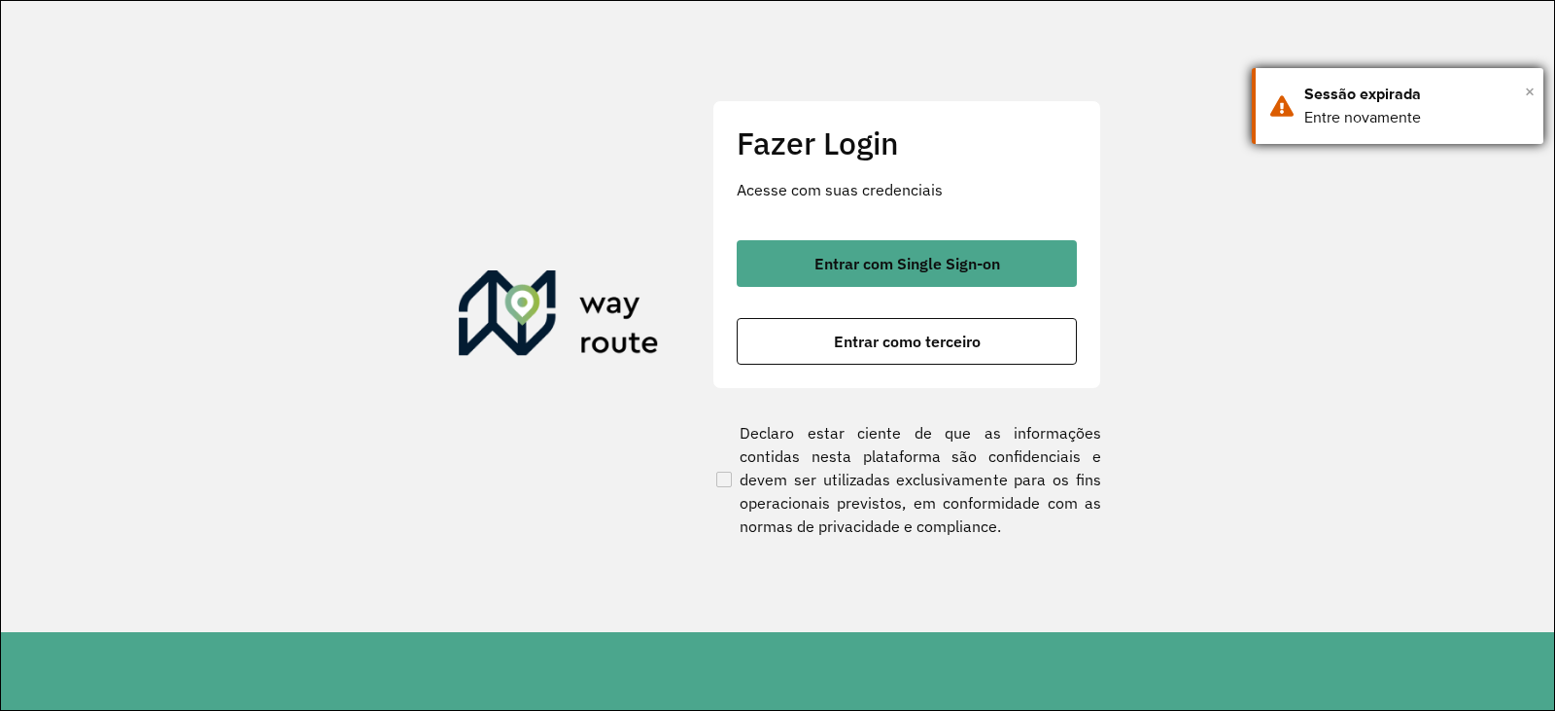
click at [1531, 90] on span "×" at bounding box center [1530, 91] width 10 height 29
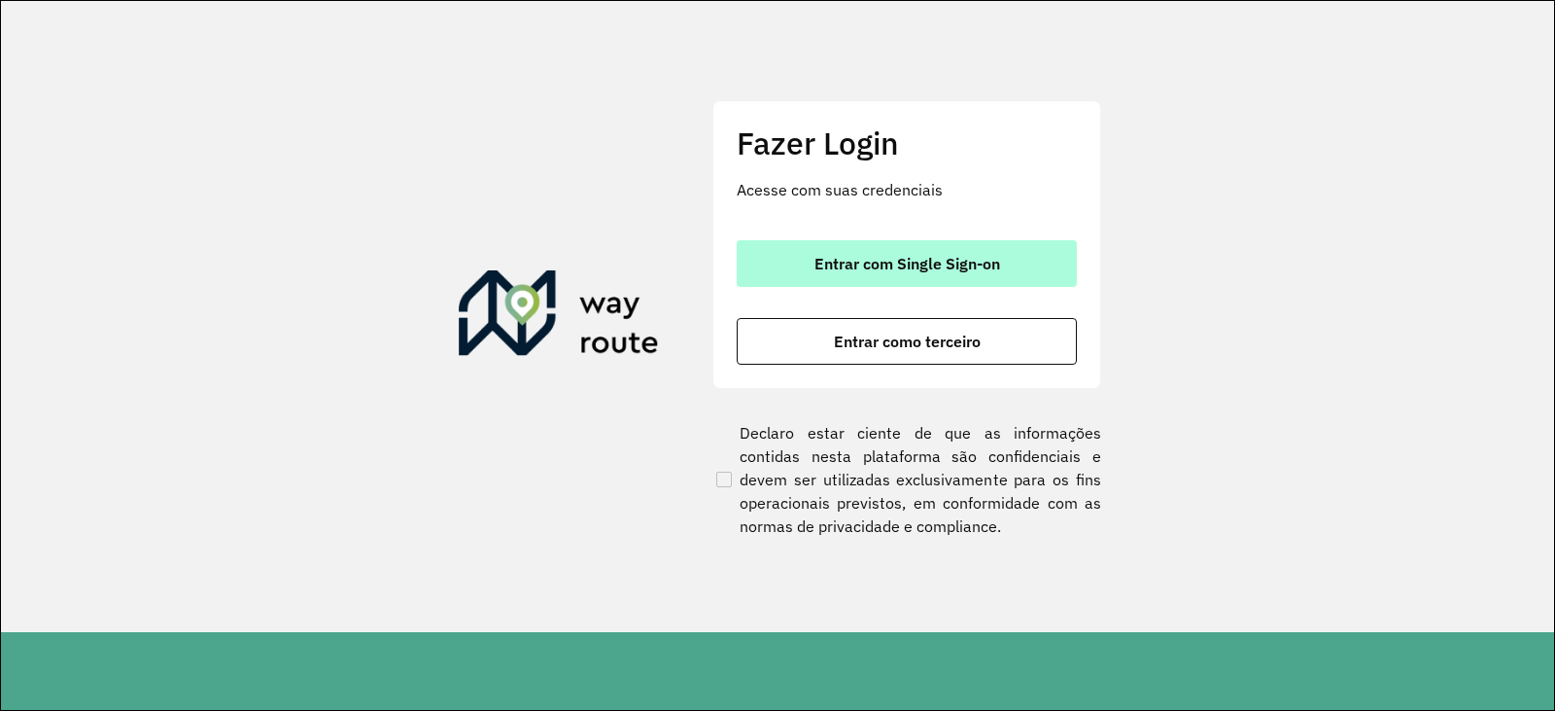
click at [979, 262] on span "Entrar com Single Sign-on" at bounding box center [908, 264] width 186 height 16
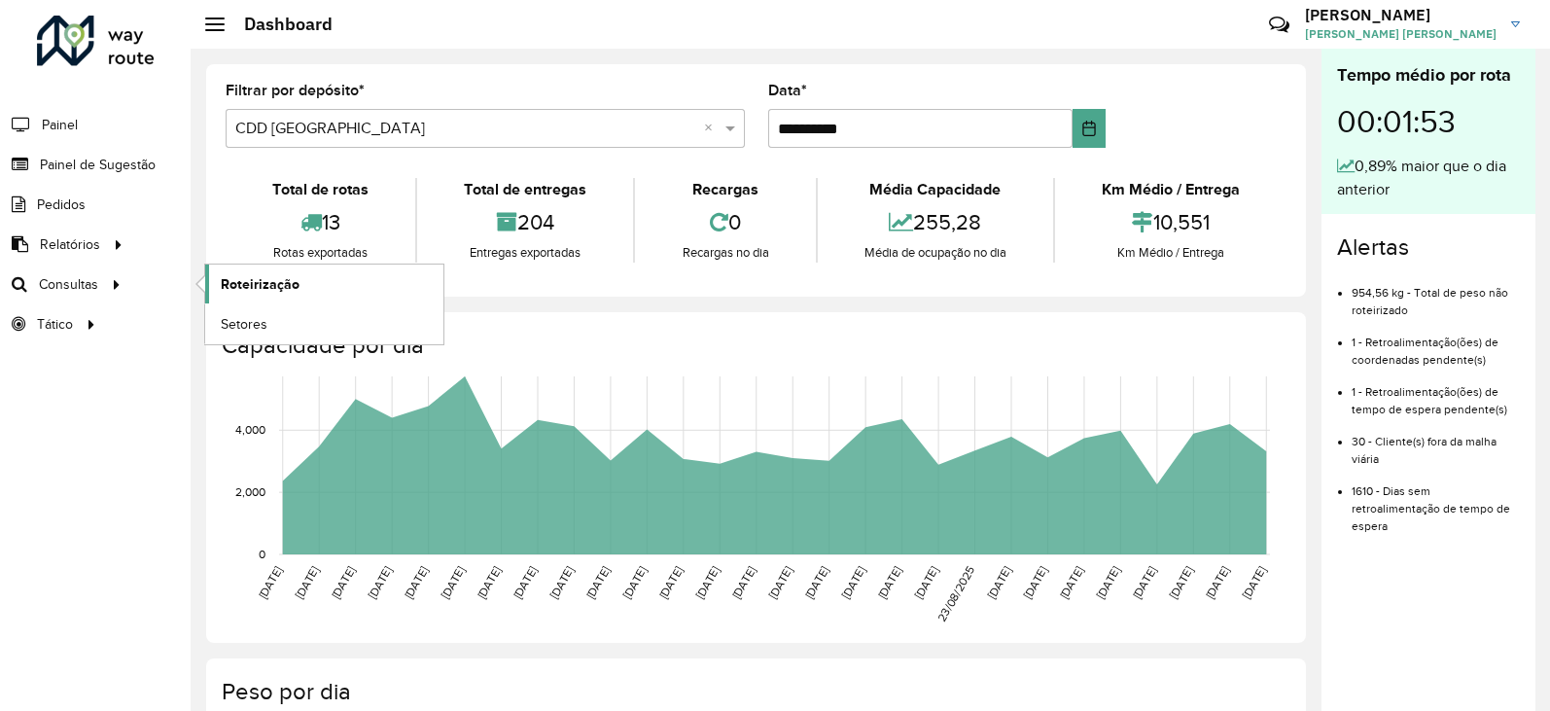
click at [298, 279] on link "Roteirização" at bounding box center [324, 283] width 238 height 39
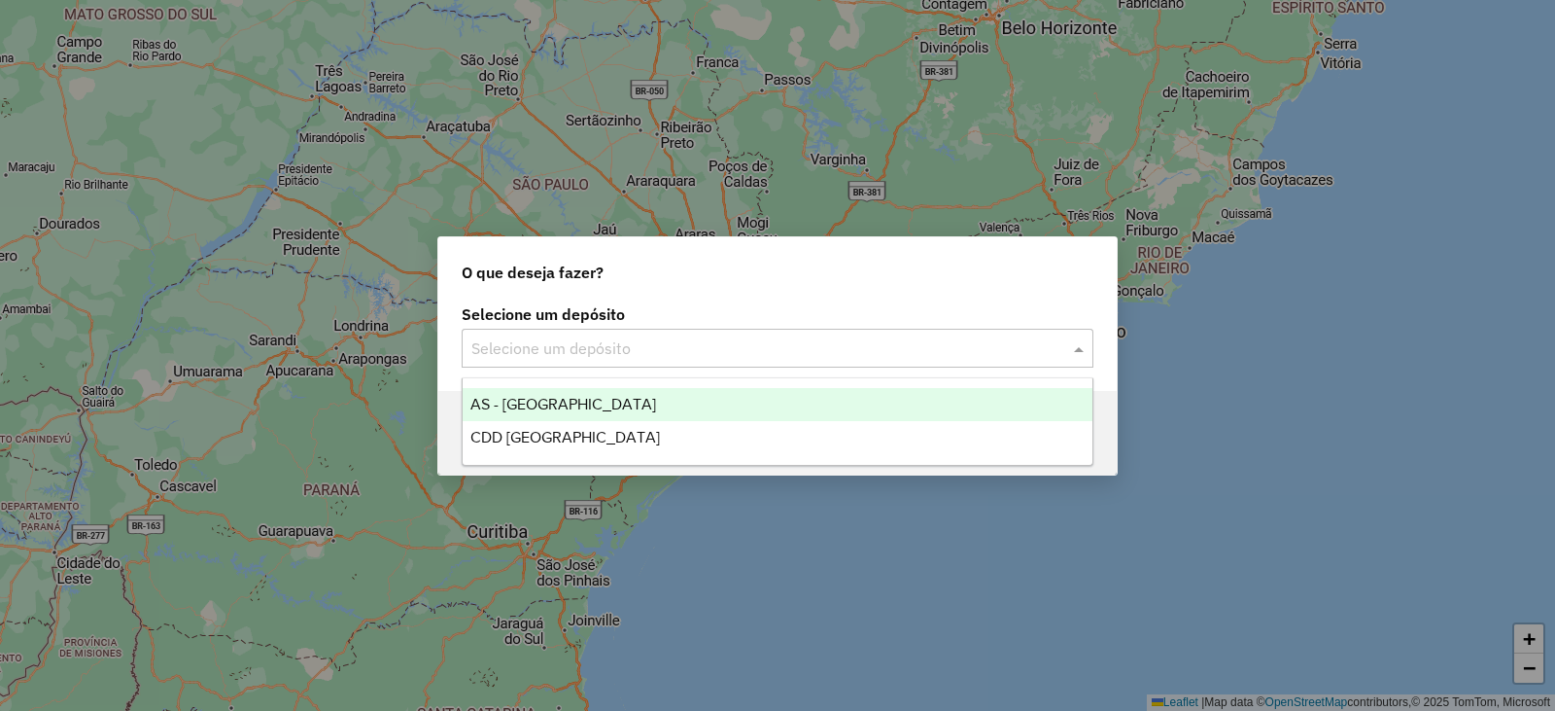
click at [703, 348] on input "text" at bounding box center [758, 348] width 574 height 23
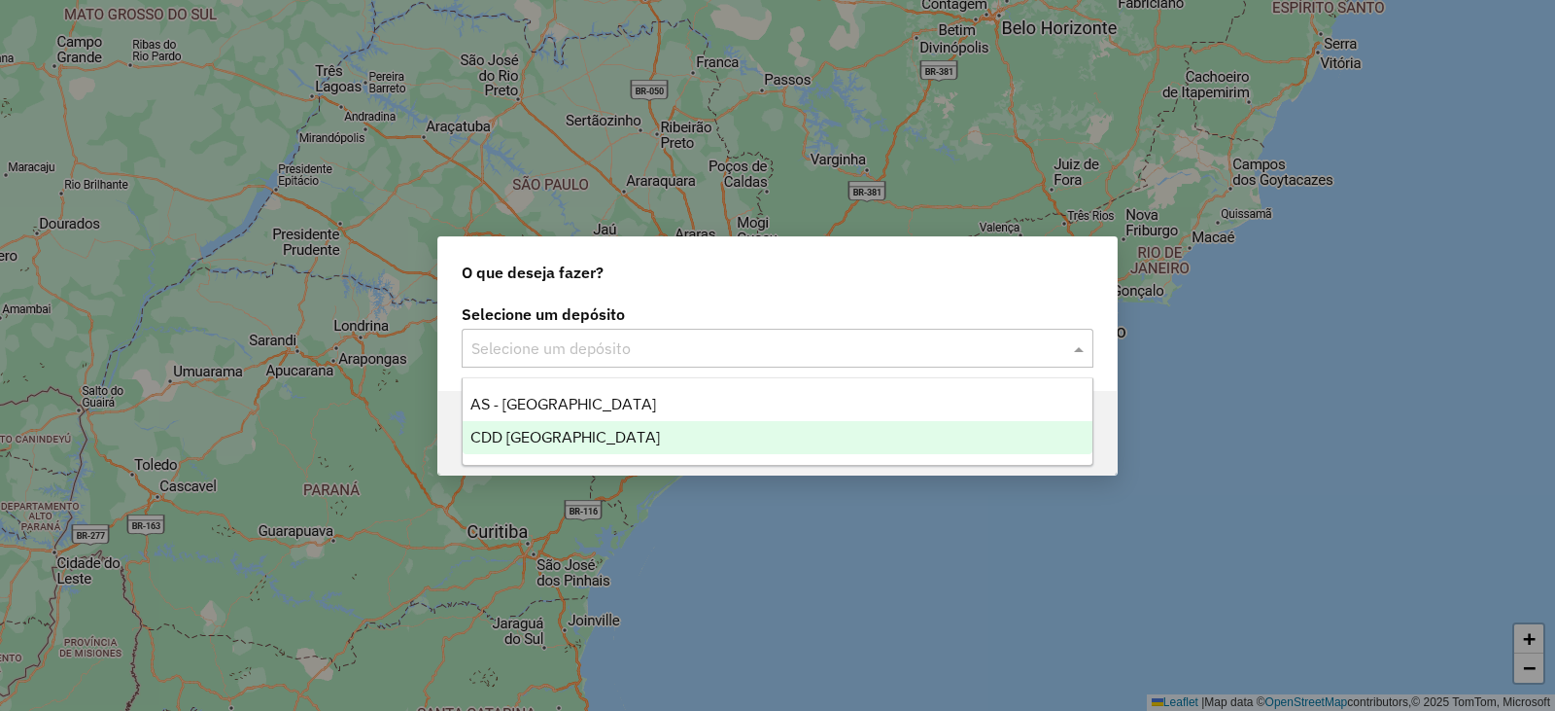
click at [569, 437] on span "CDD [GEOGRAPHIC_DATA]" at bounding box center [566, 437] width 190 height 17
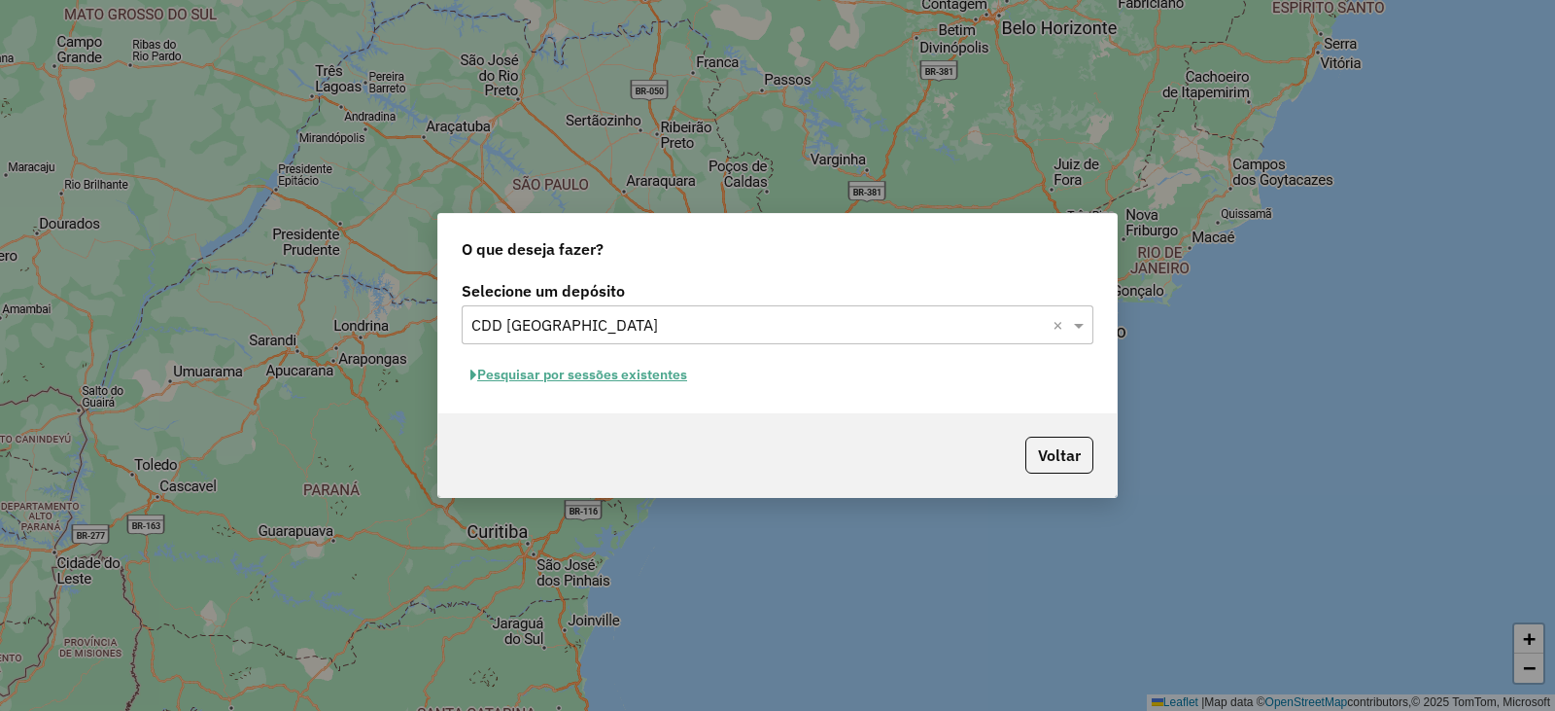
click at [627, 375] on button "Pesquisar por sessões existentes" at bounding box center [579, 375] width 234 height 30
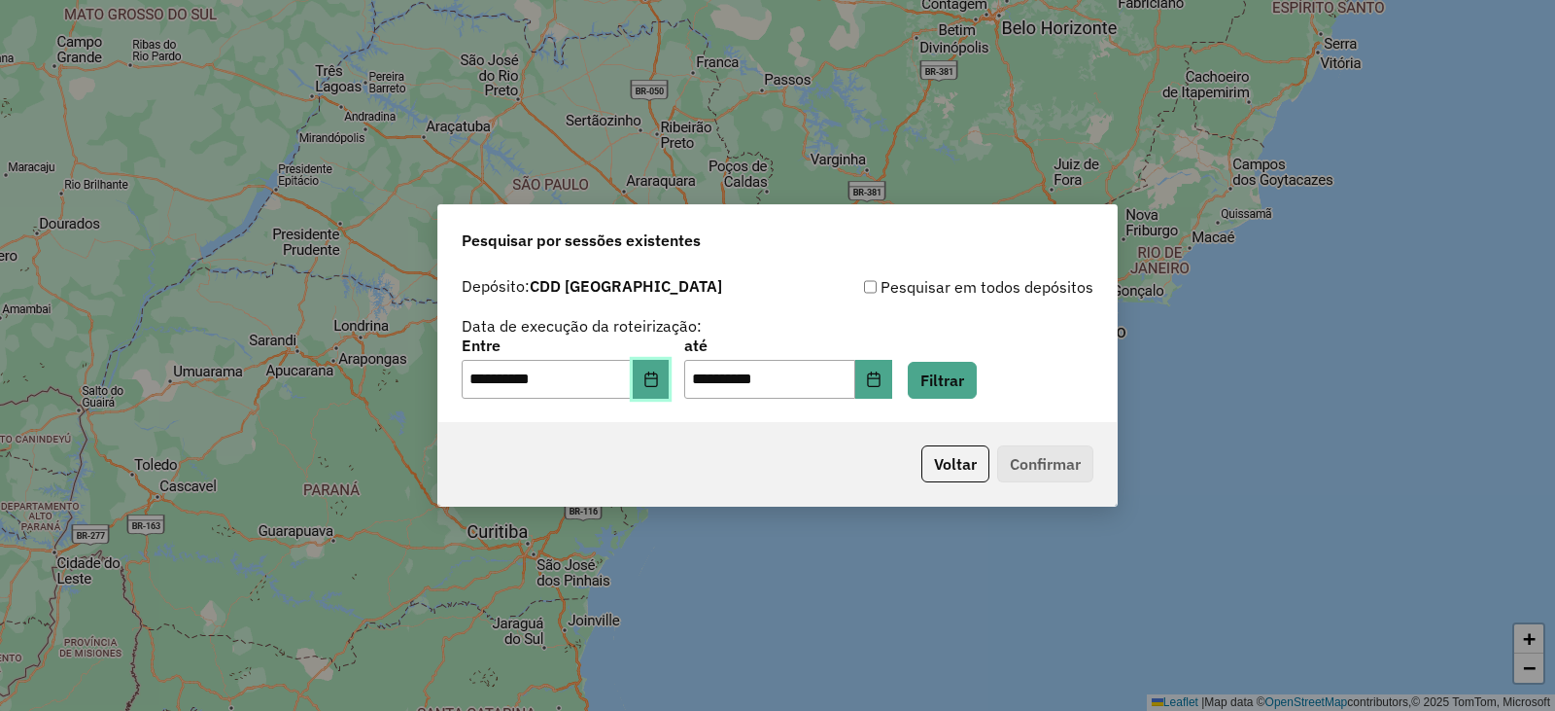
click at [659, 382] on icon "Choose Date" at bounding box center [652, 379] width 16 height 16
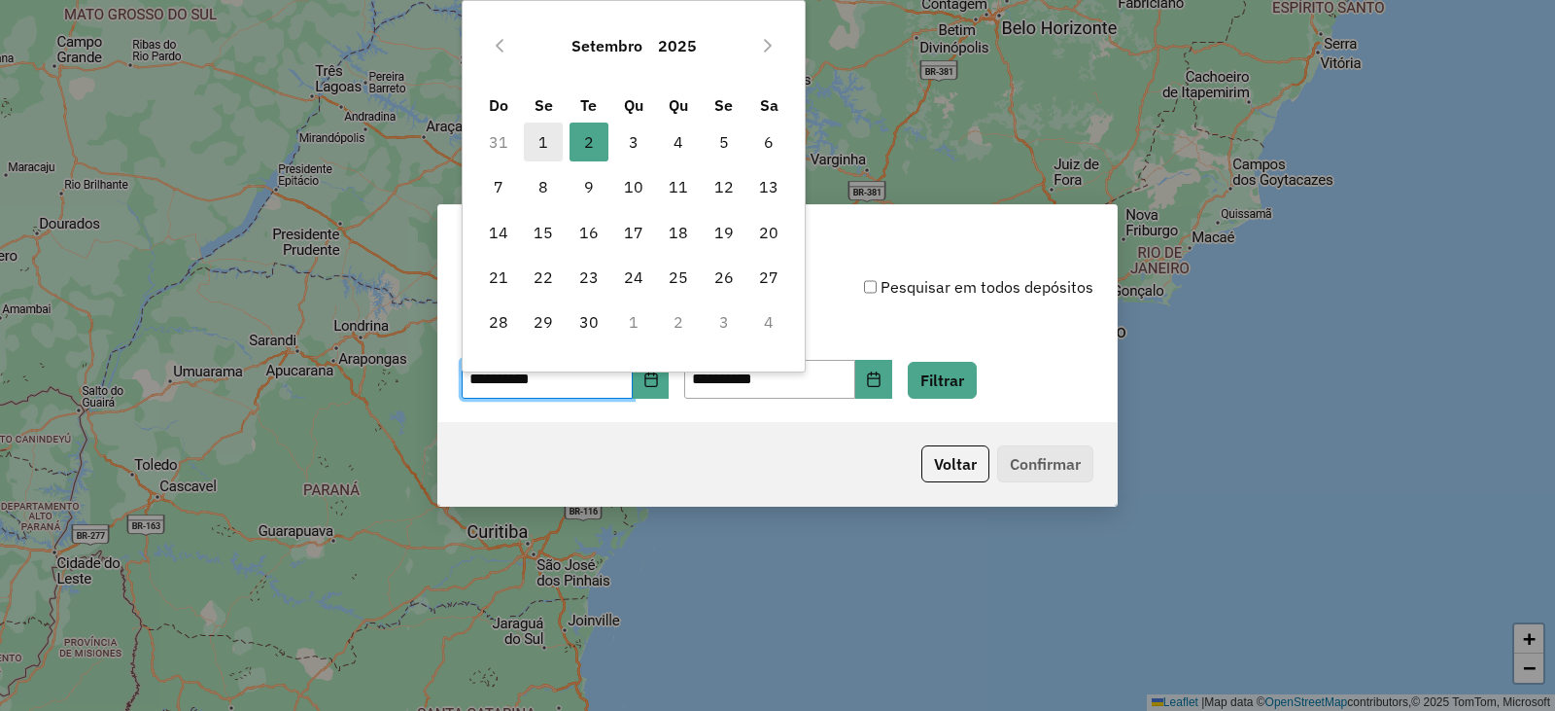
click at [548, 140] on span "1" at bounding box center [543, 141] width 39 height 39
type input "**********"
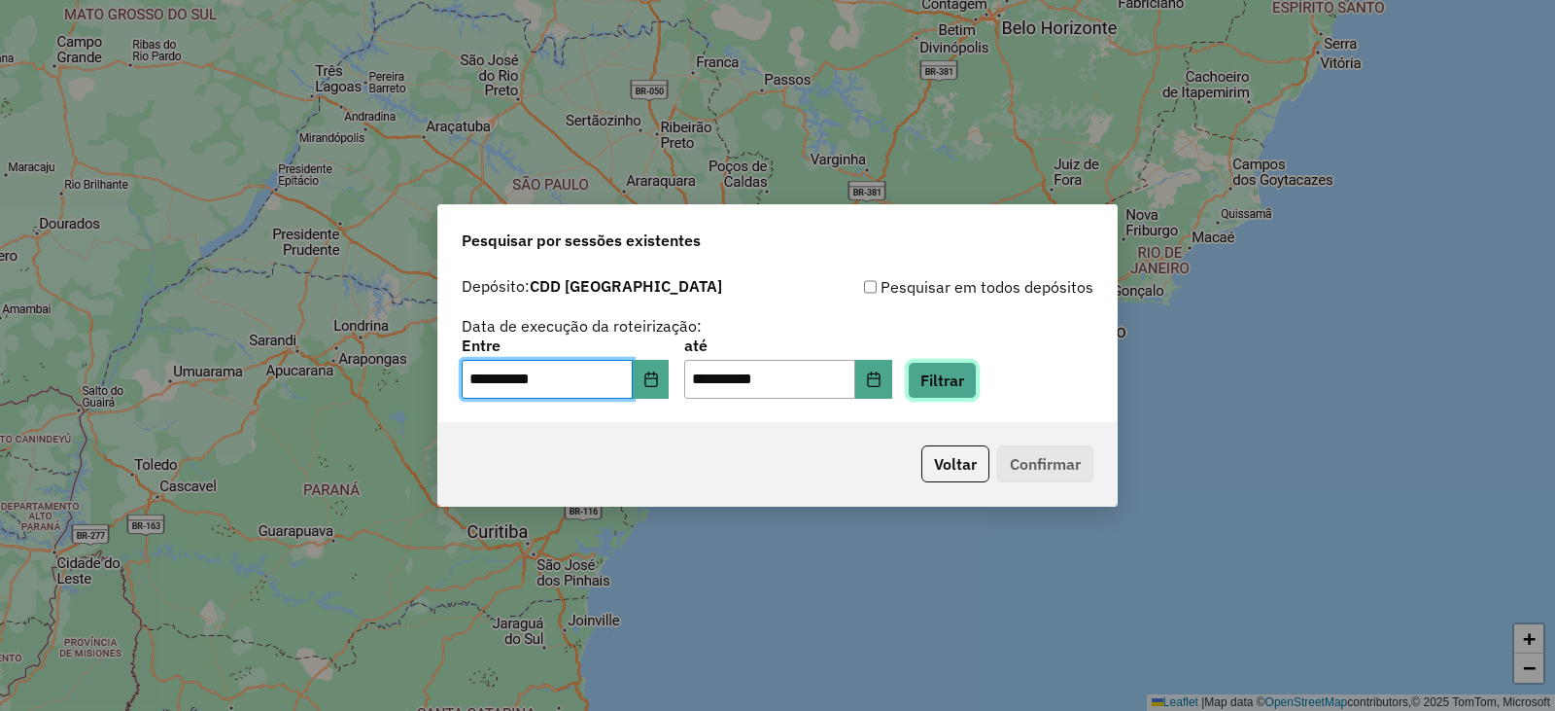
click at [963, 384] on button "Filtrar" at bounding box center [942, 380] width 69 height 37
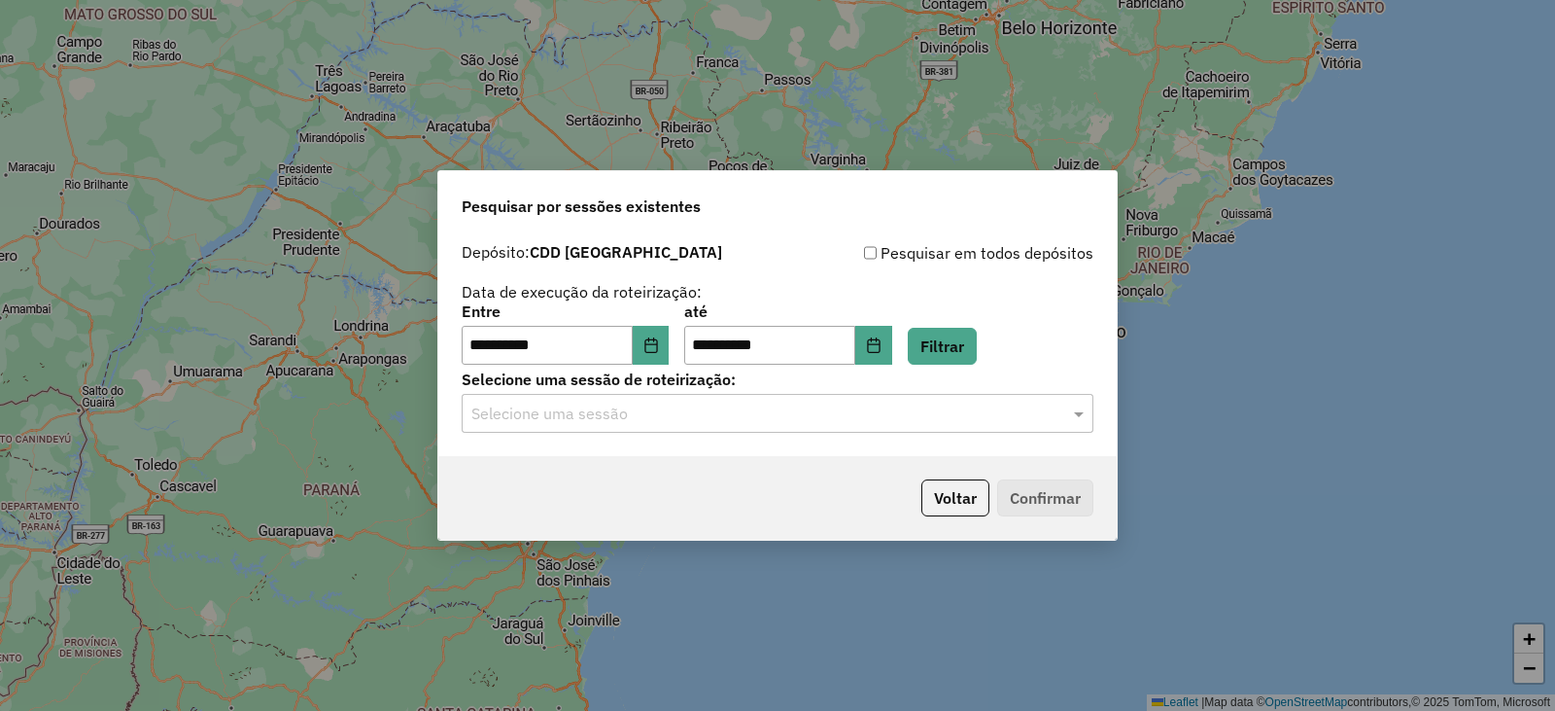
click at [831, 406] on input "text" at bounding box center [758, 413] width 574 height 23
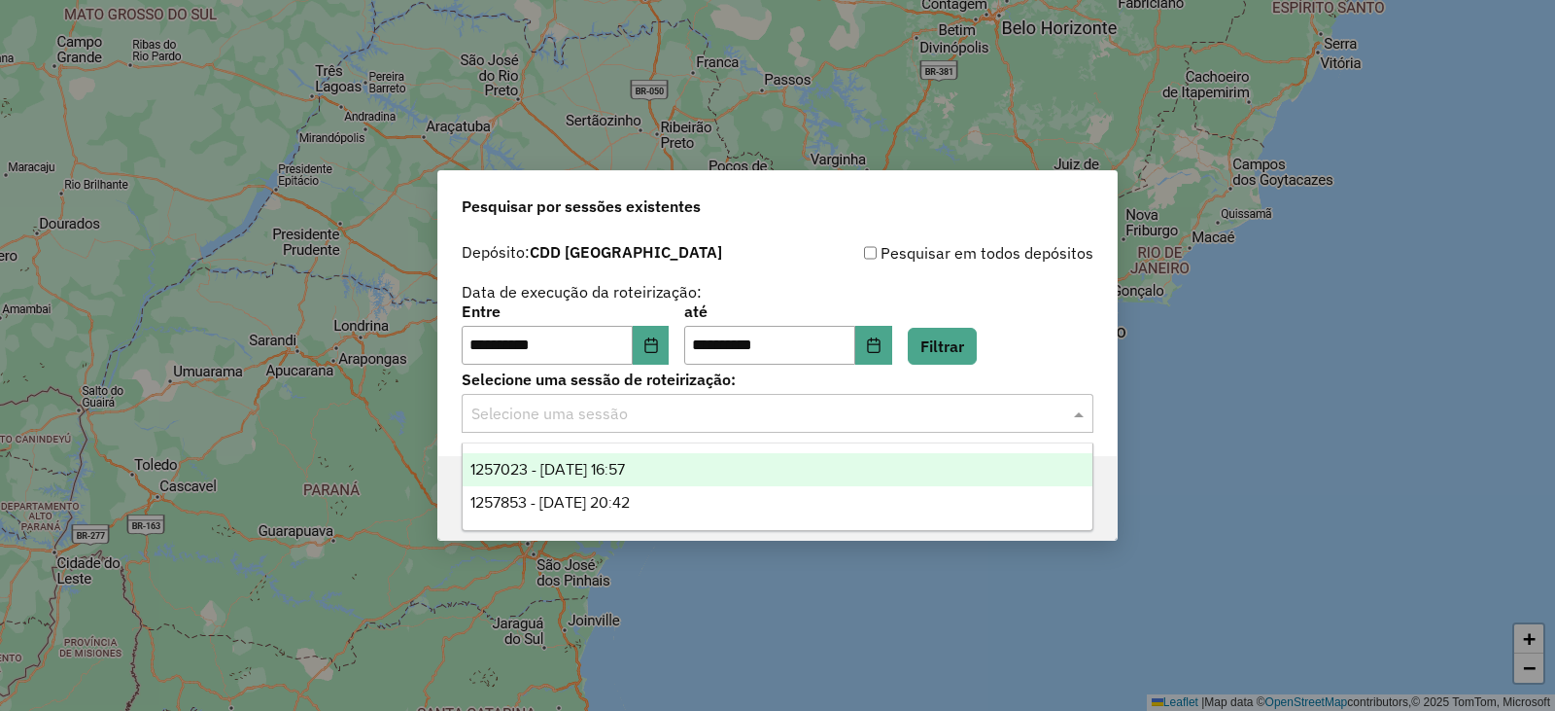
click at [683, 477] on div "1257023 - 01/09/2025 16:57" at bounding box center [778, 469] width 630 height 33
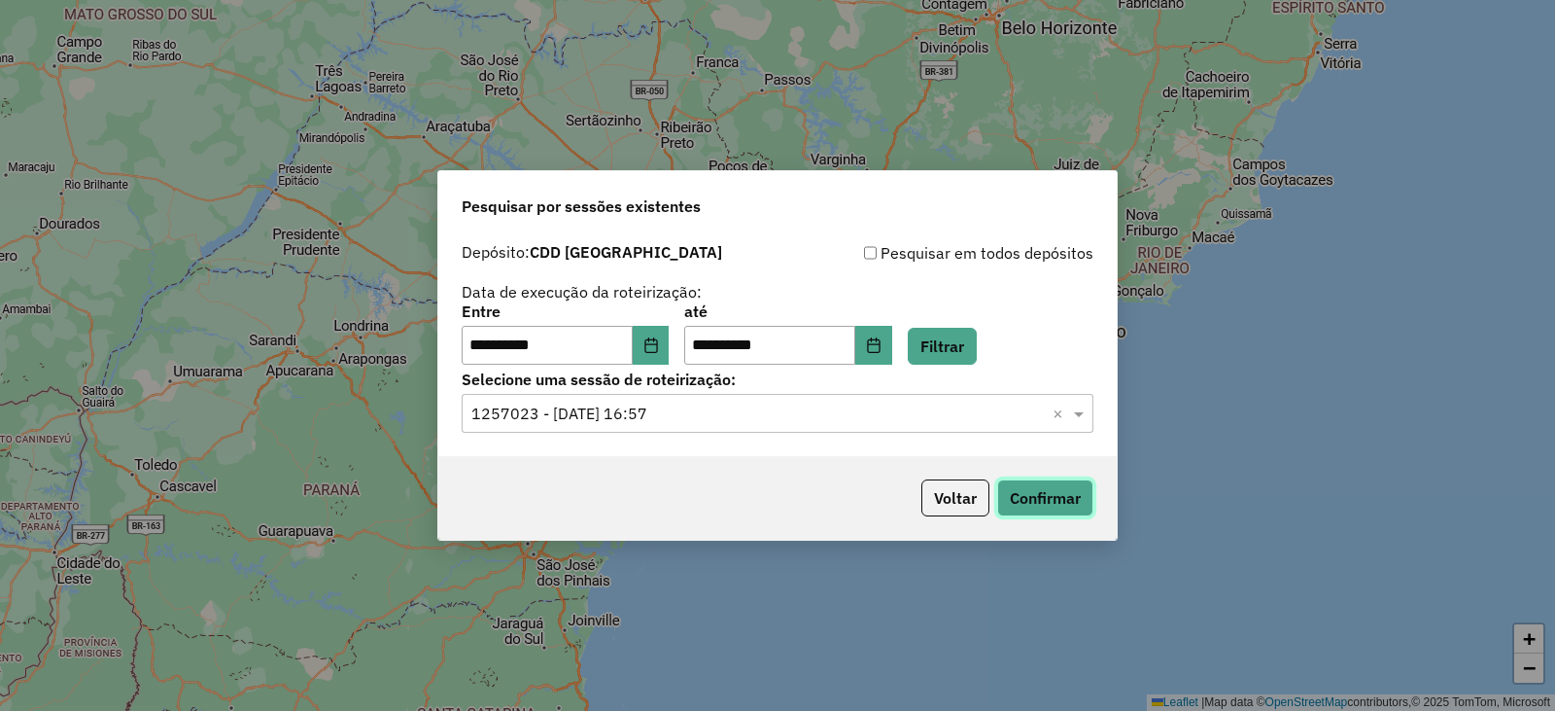
click at [1048, 484] on button "Confirmar" at bounding box center [1045, 497] width 96 height 37
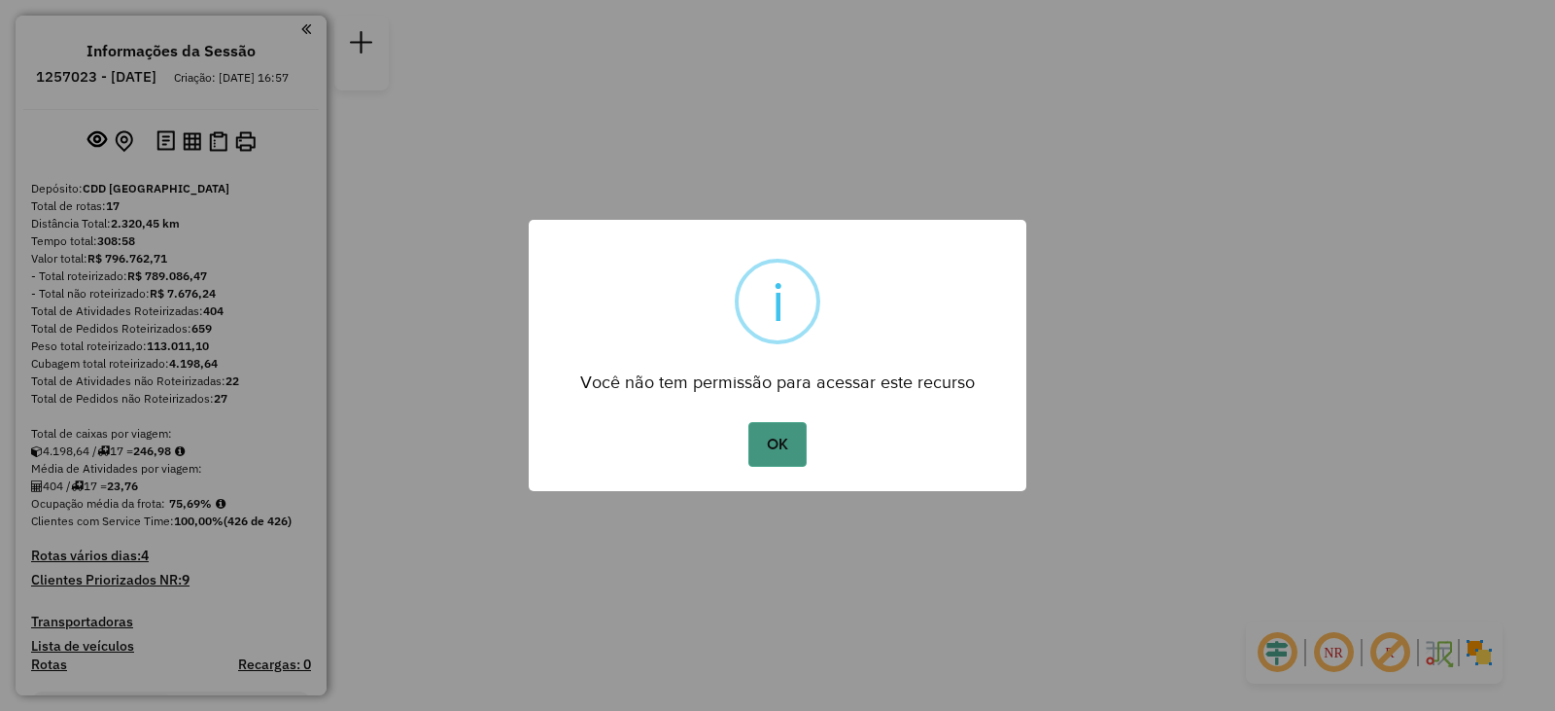
click at [786, 445] on button "OK" at bounding box center [777, 444] width 57 height 45
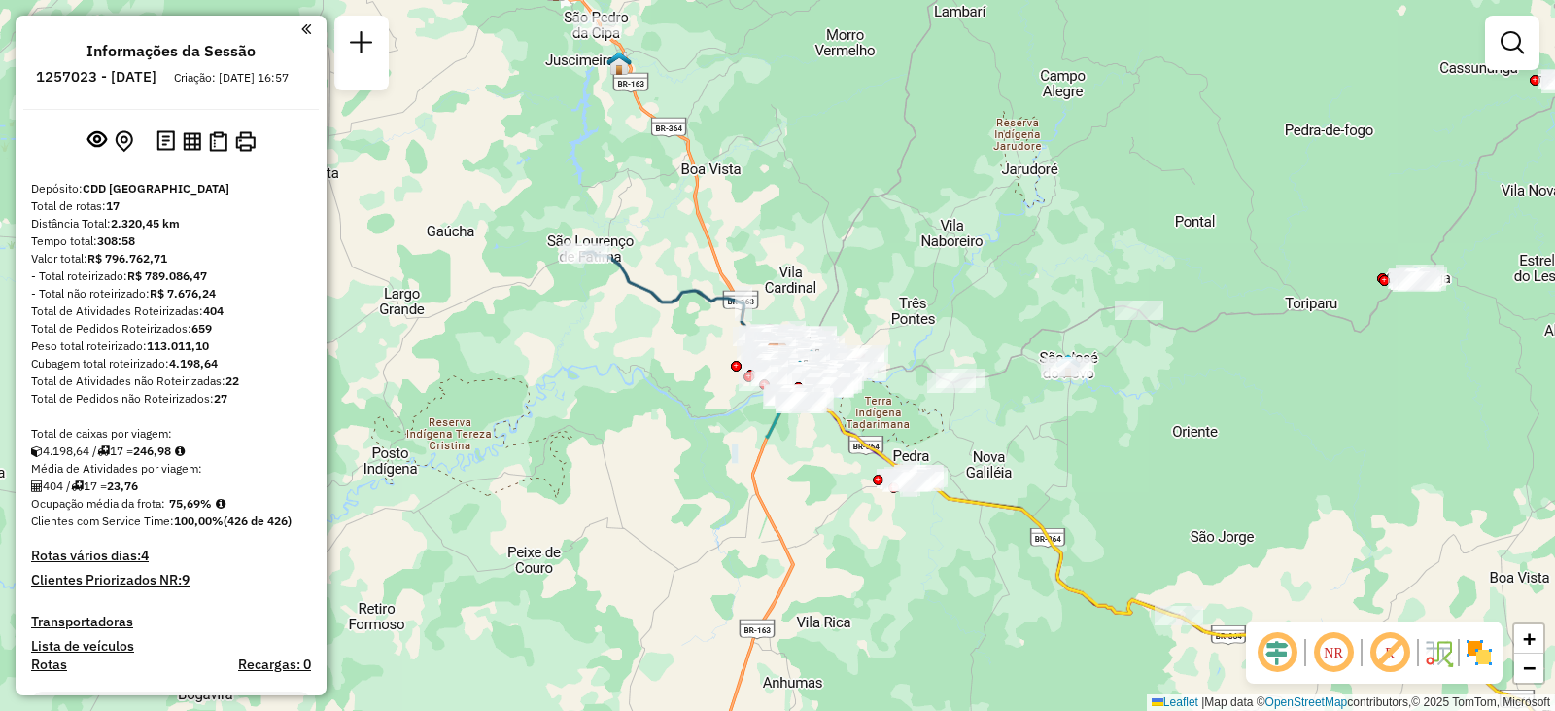
click at [301, 29] on em at bounding box center [306, 28] width 10 height 17
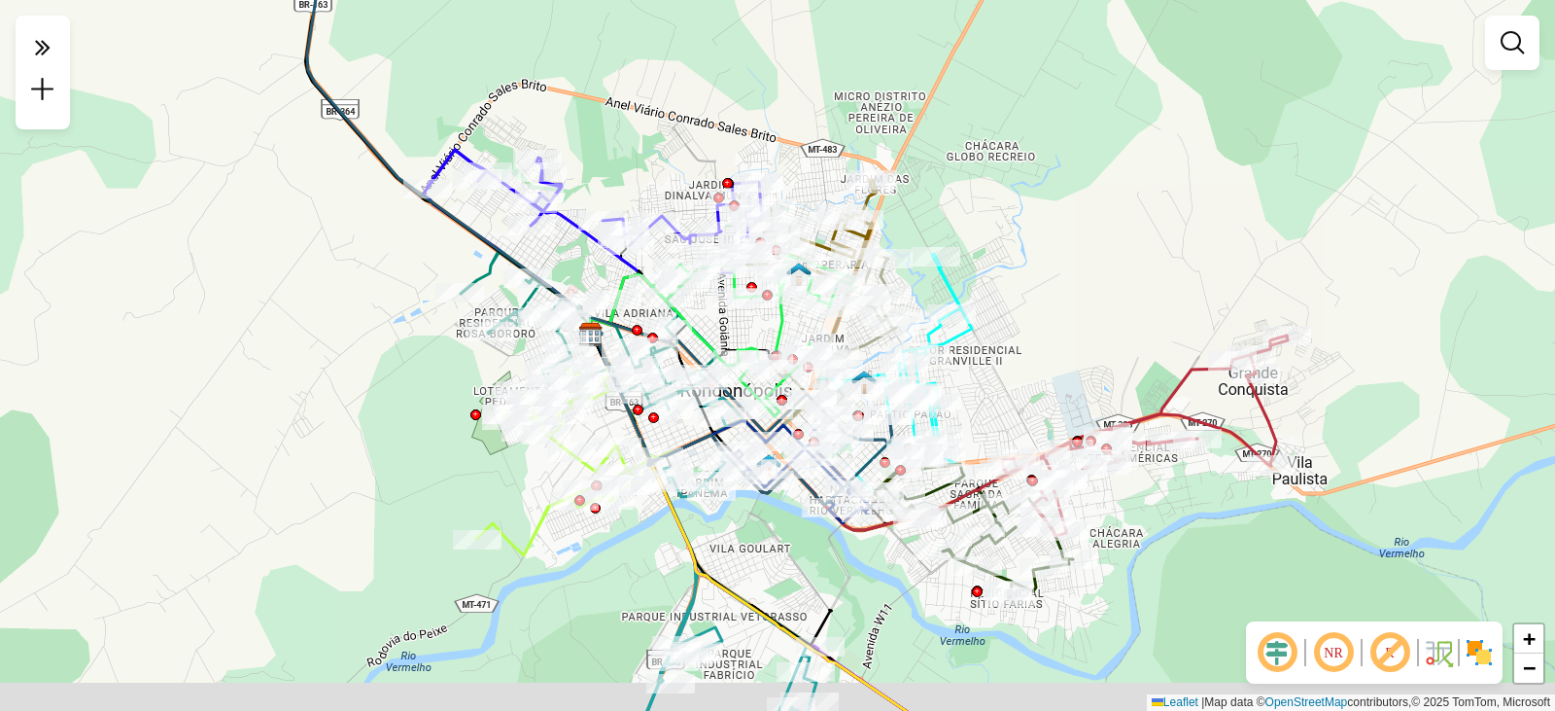
drag, startPoint x: 1110, startPoint y: 436, endPoint x: 1096, endPoint y: 404, distance: 35.2
click at [1096, 404] on div "Janela de atendimento Grade de atendimento Capacidade Transportadoras Veículos …" at bounding box center [777, 355] width 1555 height 711
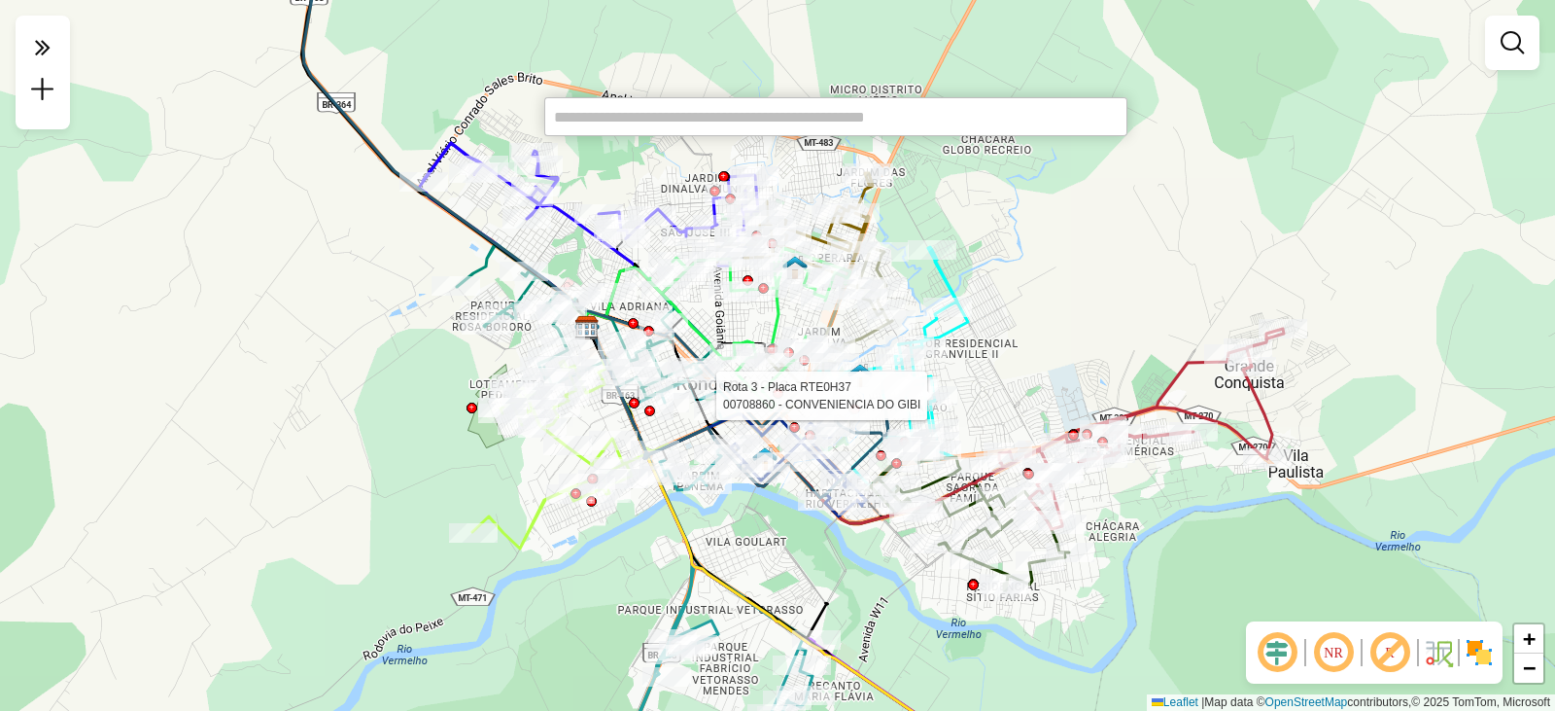
paste input "*****"
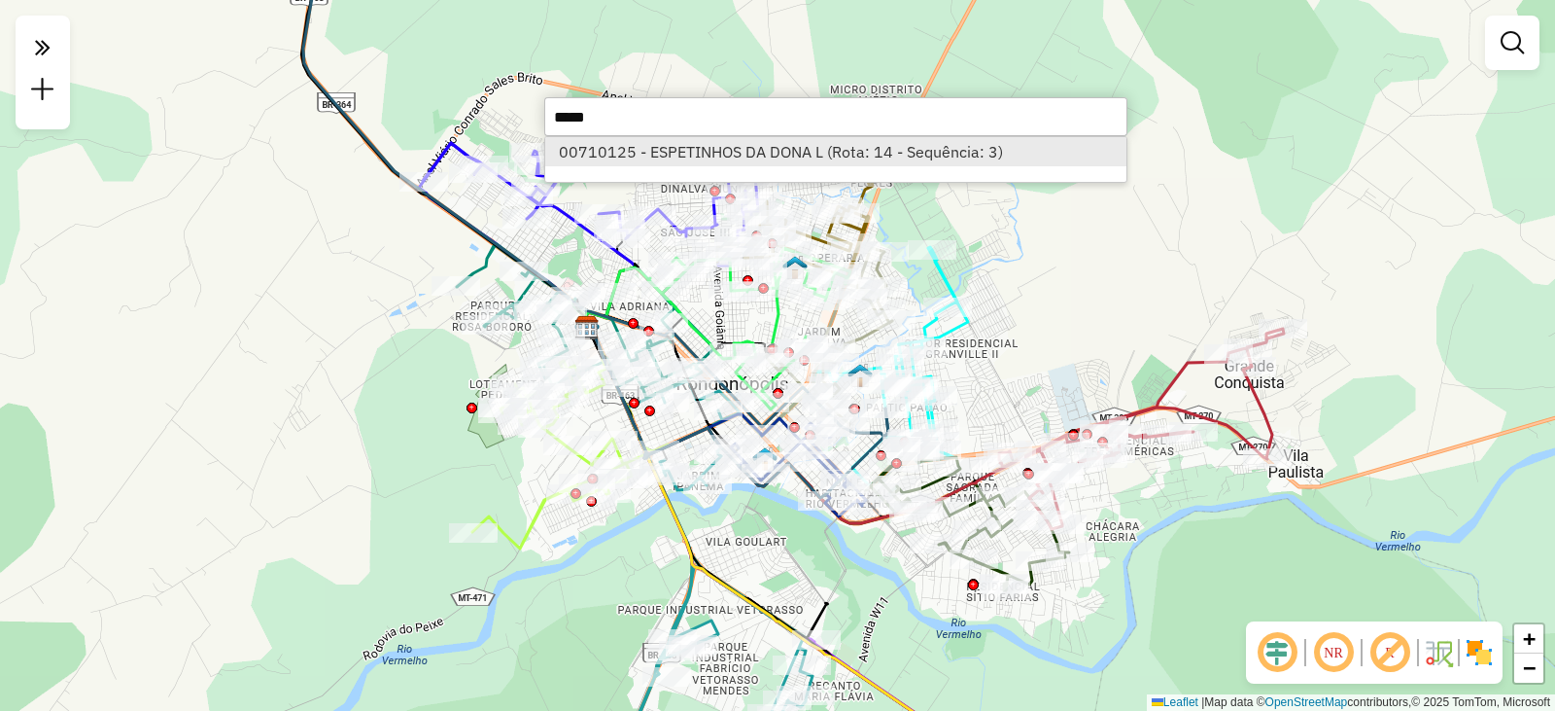
type input "*****"
click at [844, 155] on li "00710125 - ESPETINHOS DA DONA L (Rota: 14 - Sequência: 3)" at bounding box center [835, 151] width 581 height 29
select select "**********"
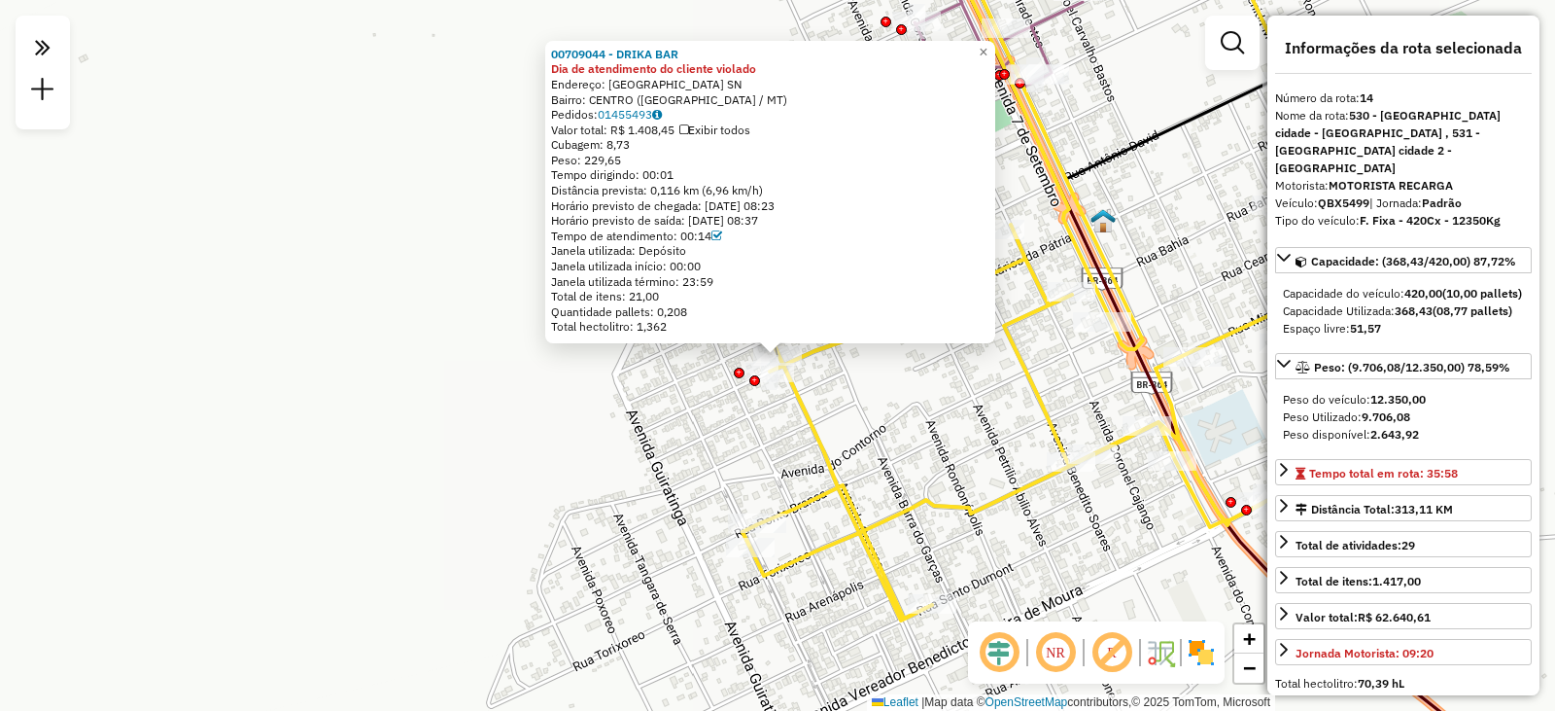
click at [866, 402] on div "00709044 - DRIKA BAR Dia de atendimento do cliente violado Endereço: [GEOGRAPHI…" at bounding box center [777, 355] width 1555 height 711
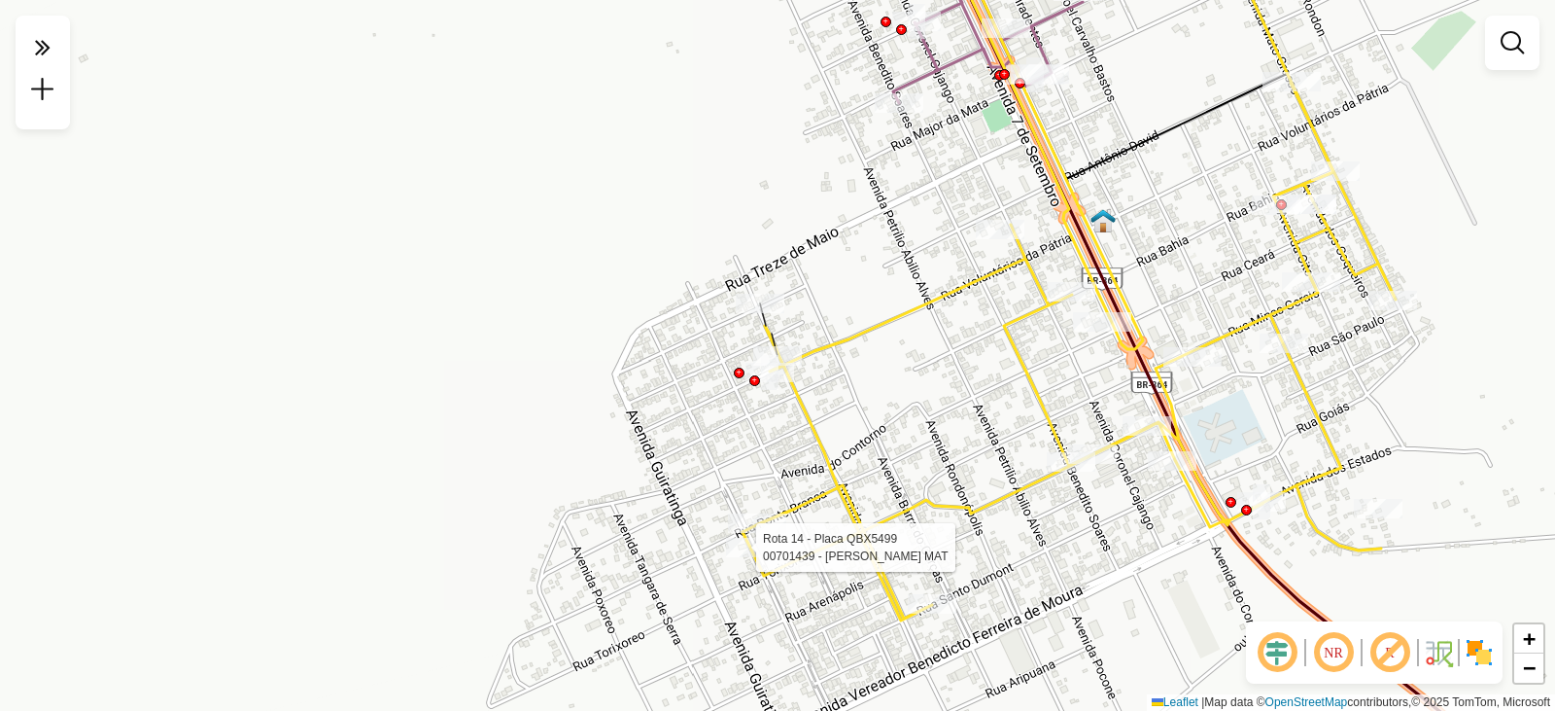
select select "**********"
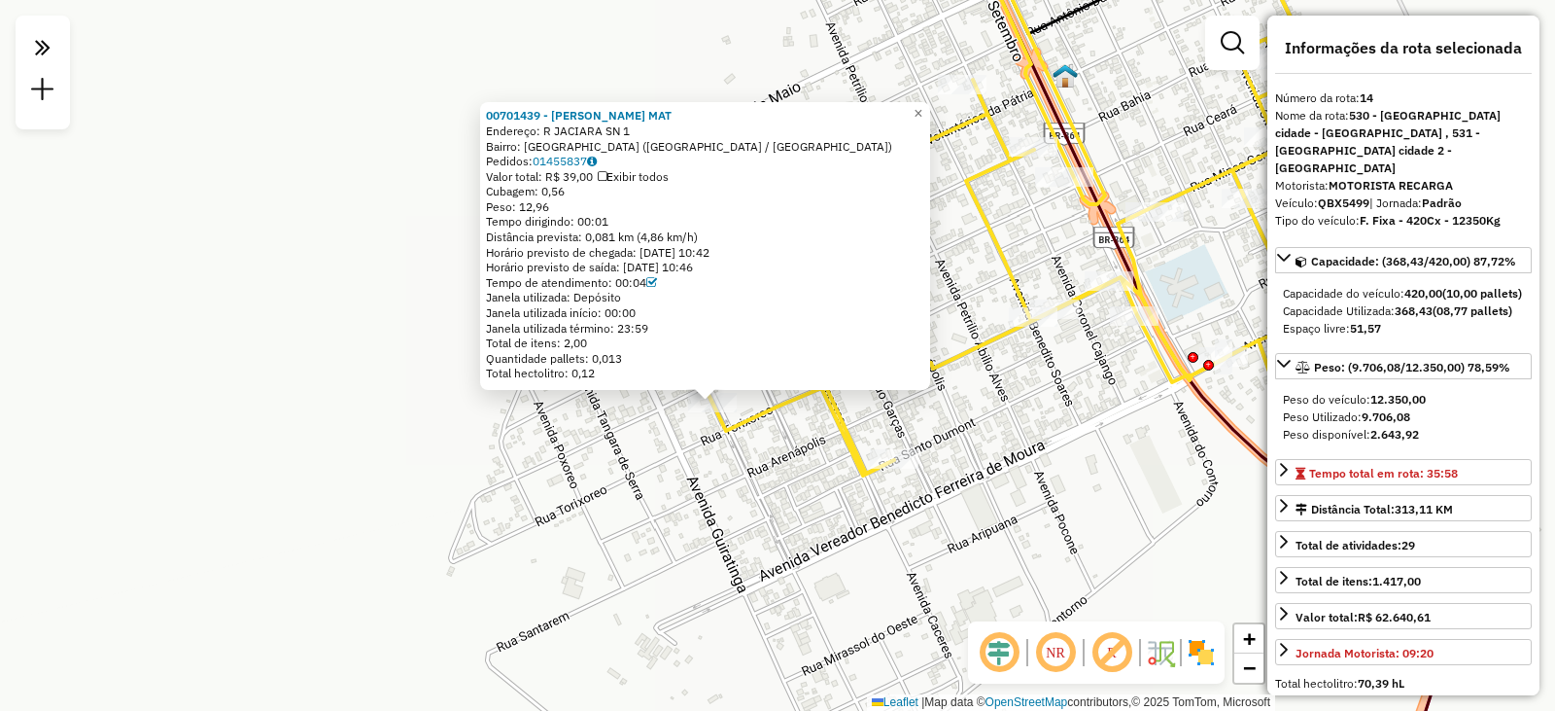
drag, startPoint x: 916, startPoint y: 417, endPoint x: 841, endPoint y: 467, distance: 89.8
click at [841, 467] on icon at bounding box center [1031, 226] width 653 height 500
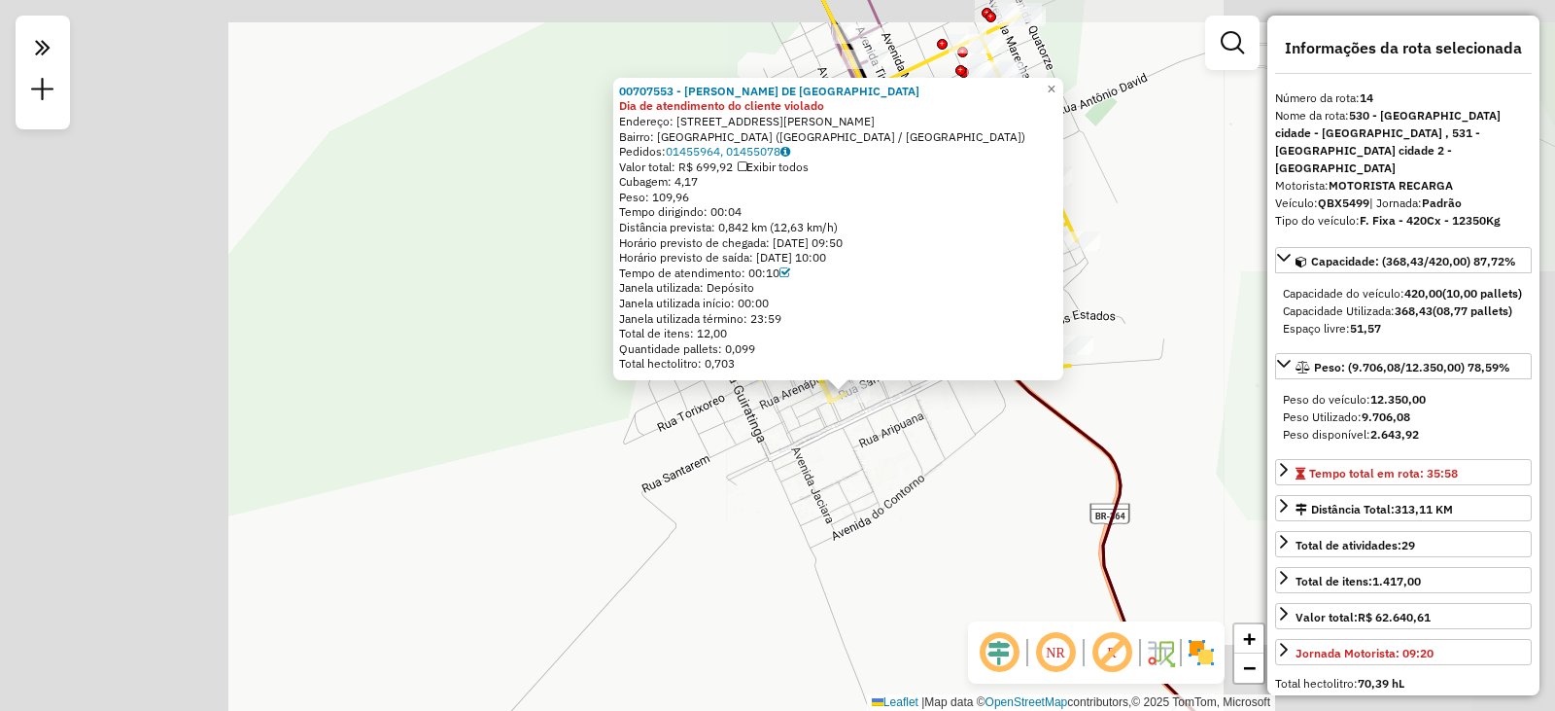
drag, startPoint x: 1063, startPoint y: 416, endPoint x: 1054, endPoint y: 351, distance: 65.7
click at [1057, 435] on div "00707553 - [PERSON_NAME] DE LIMA Dia de atendimento do cliente violado Endereço…" at bounding box center [777, 355] width 1555 height 711
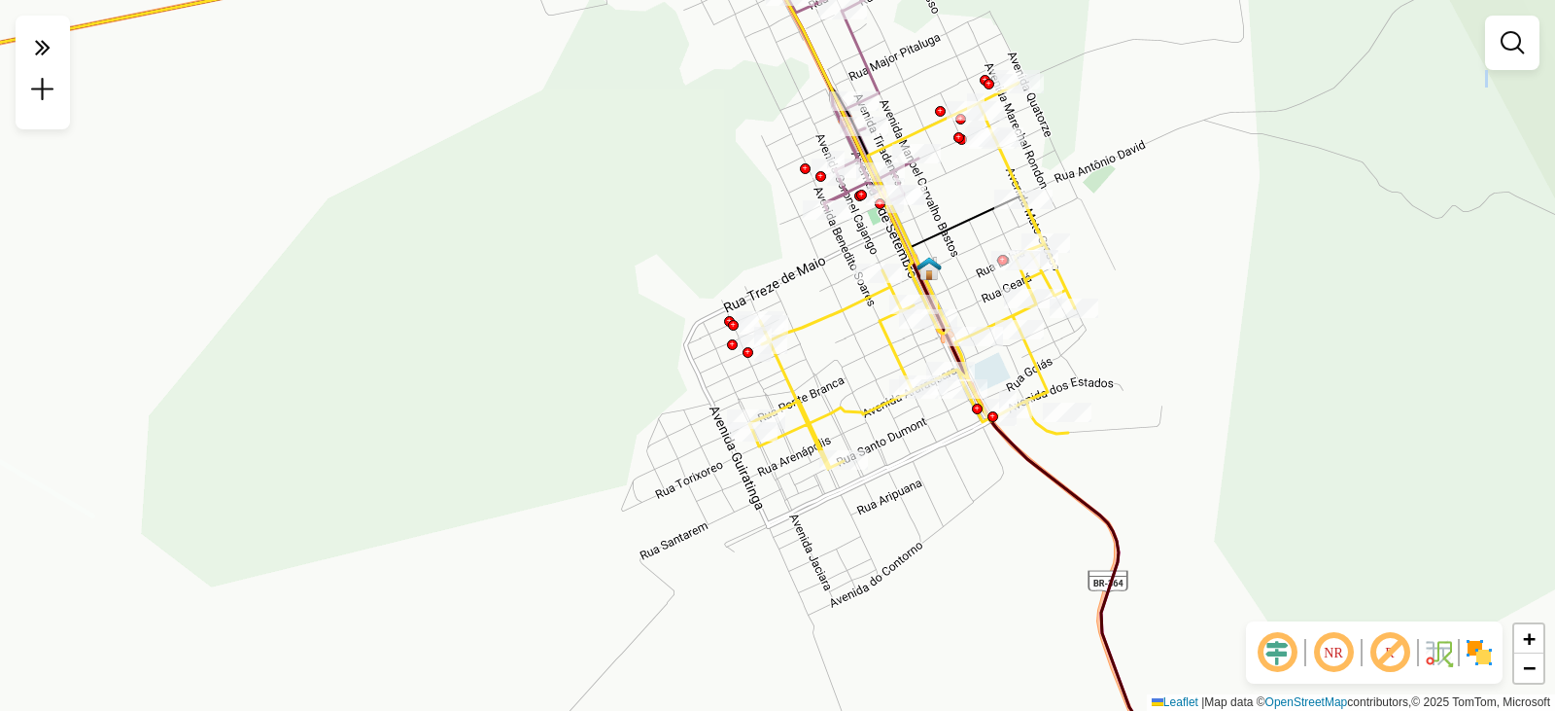
drag, startPoint x: 1049, startPoint y: 83, endPoint x: 1047, endPoint y: 150, distance: 67.1
click at [1047, 150] on div "Janela de atendimento Grade de atendimento Capacidade Transportadoras Veículos …" at bounding box center [777, 355] width 1555 height 711
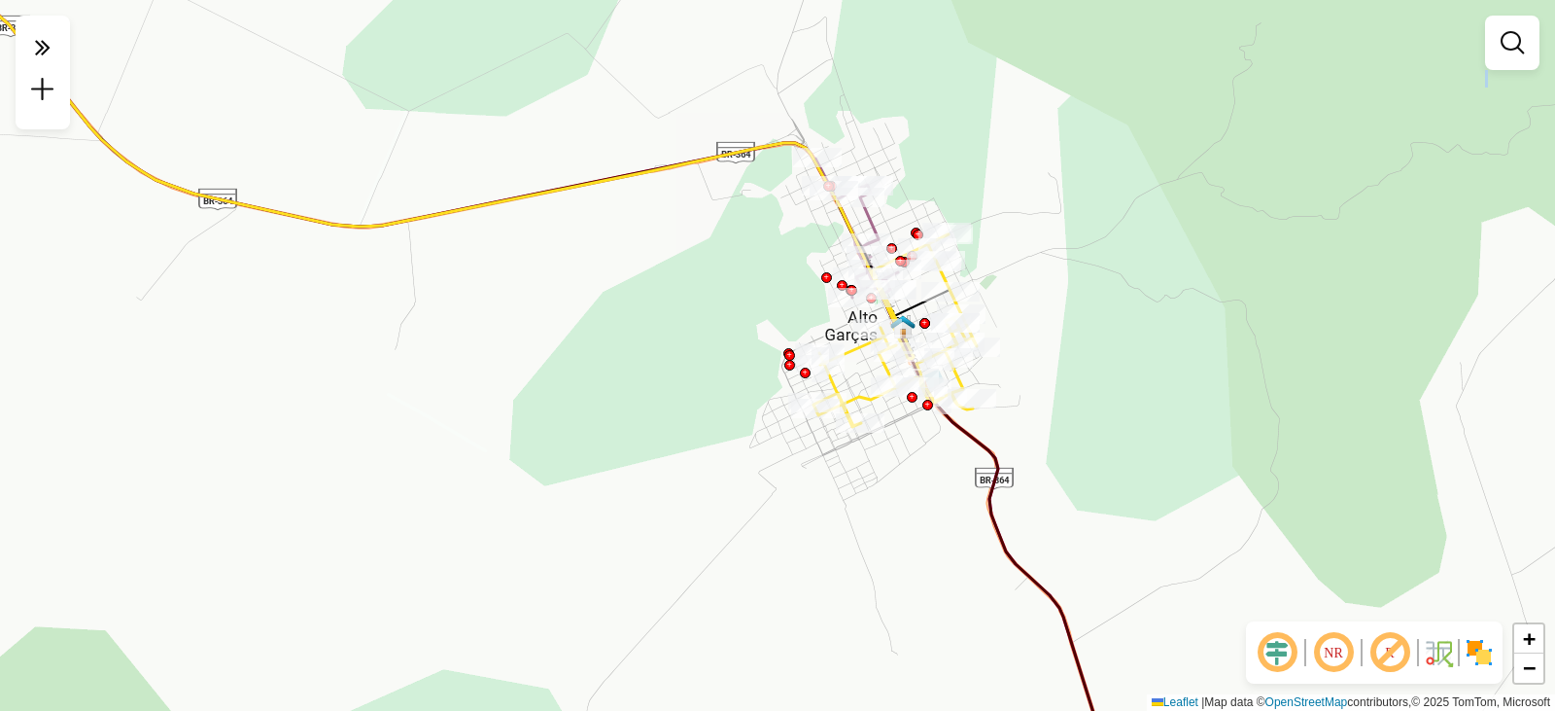
drag, startPoint x: 1087, startPoint y: 285, endPoint x: 1052, endPoint y: 375, distance: 96.9
click at [1058, 376] on div "Janela de atendimento Grade de atendimento Capacidade Transportadoras Veículos …" at bounding box center [777, 355] width 1555 height 711
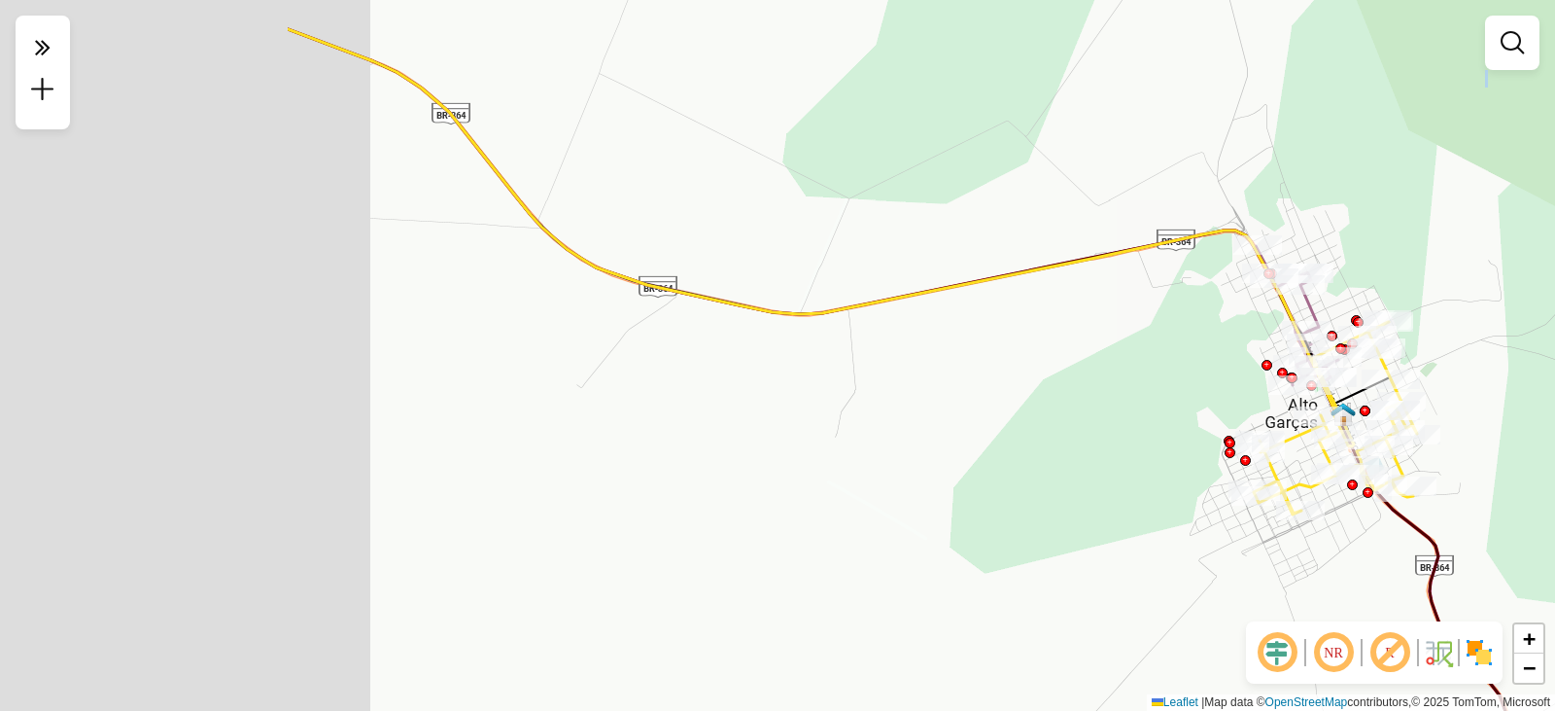
drag, startPoint x: 953, startPoint y: 322, endPoint x: 1121, endPoint y: 322, distance: 168.2
click at [1119, 323] on div "Janela de atendimento Grade de atendimento Capacidade Transportadoras Veículos …" at bounding box center [777, 355] width 1555 height 711
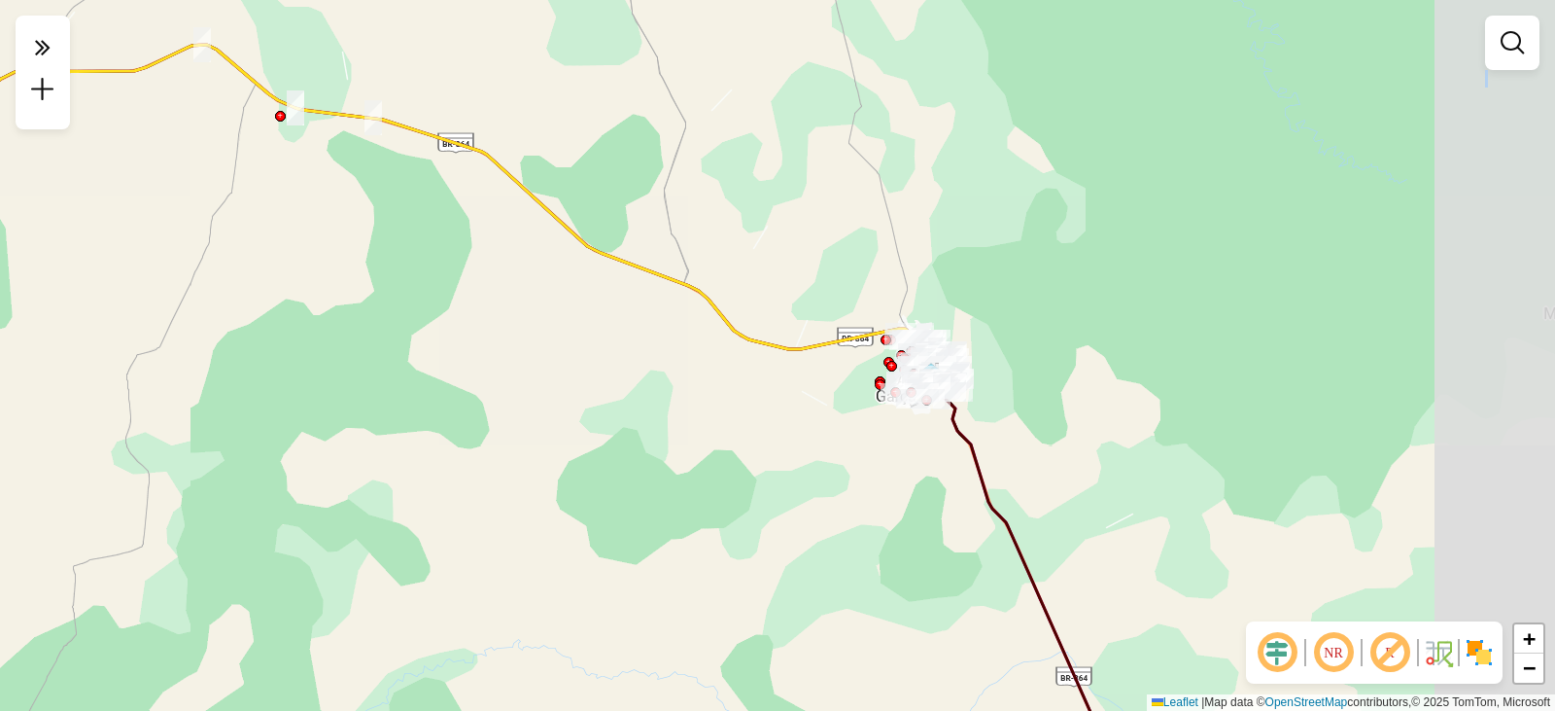
drag, startPoint x: 1105, startPoint y: 386, endPoint x: 958, endPoint y: 401, distance: 148.6
click at [980, 410] on div "Janela de atendimento Grade de atendimento Capacidade Transportadoras Veículos …" at bounding box center [777, 355] width 1555 height 711
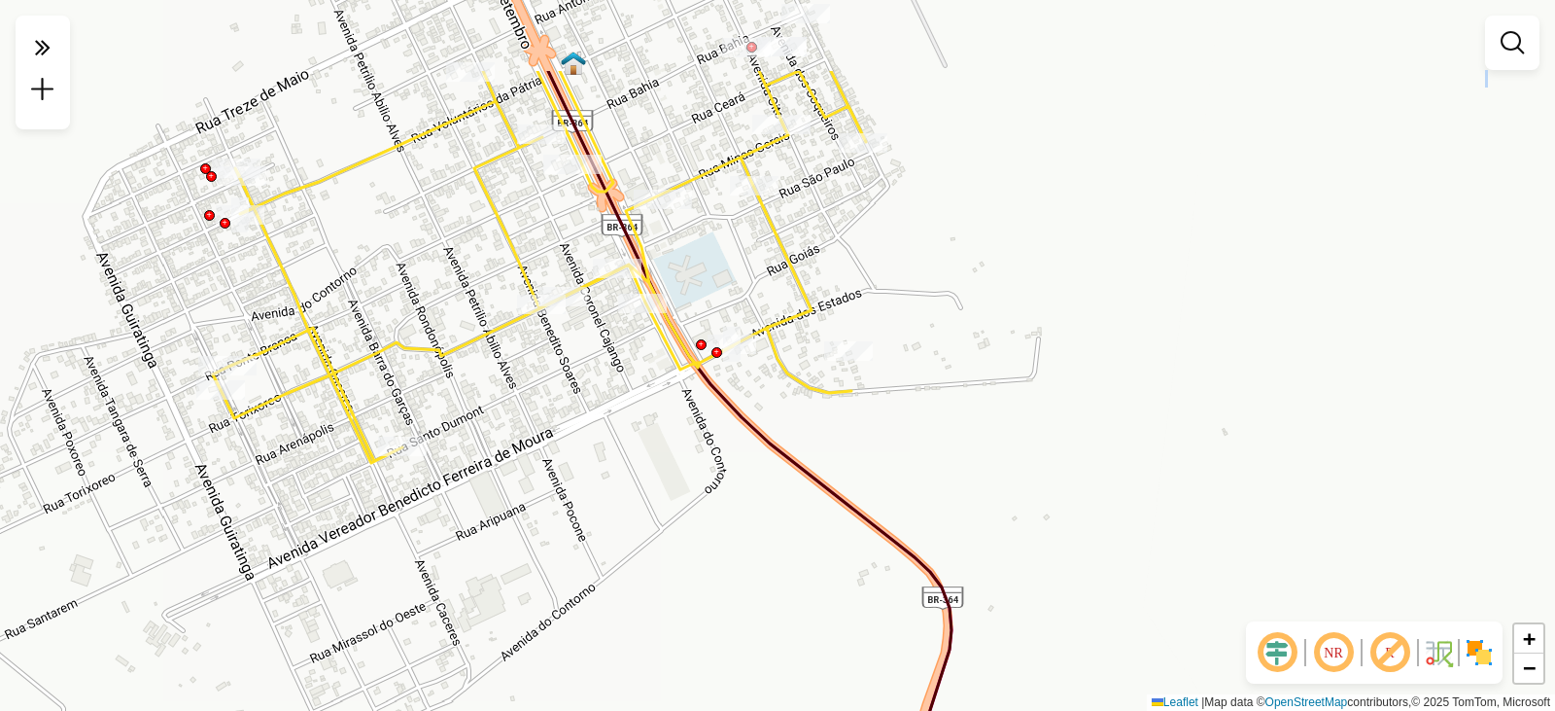
drag, startPoint x: 853, startPoint y: 262, endPoint x: 1041, endPoint y: 363, distance: 213.5
click at [1041, 363] on div "Janela de atendimento Grade de atendimento Capacidade Transportadoras Veículos …" at bounding box center [777, 355] width 1555 height 711
select select "**********"
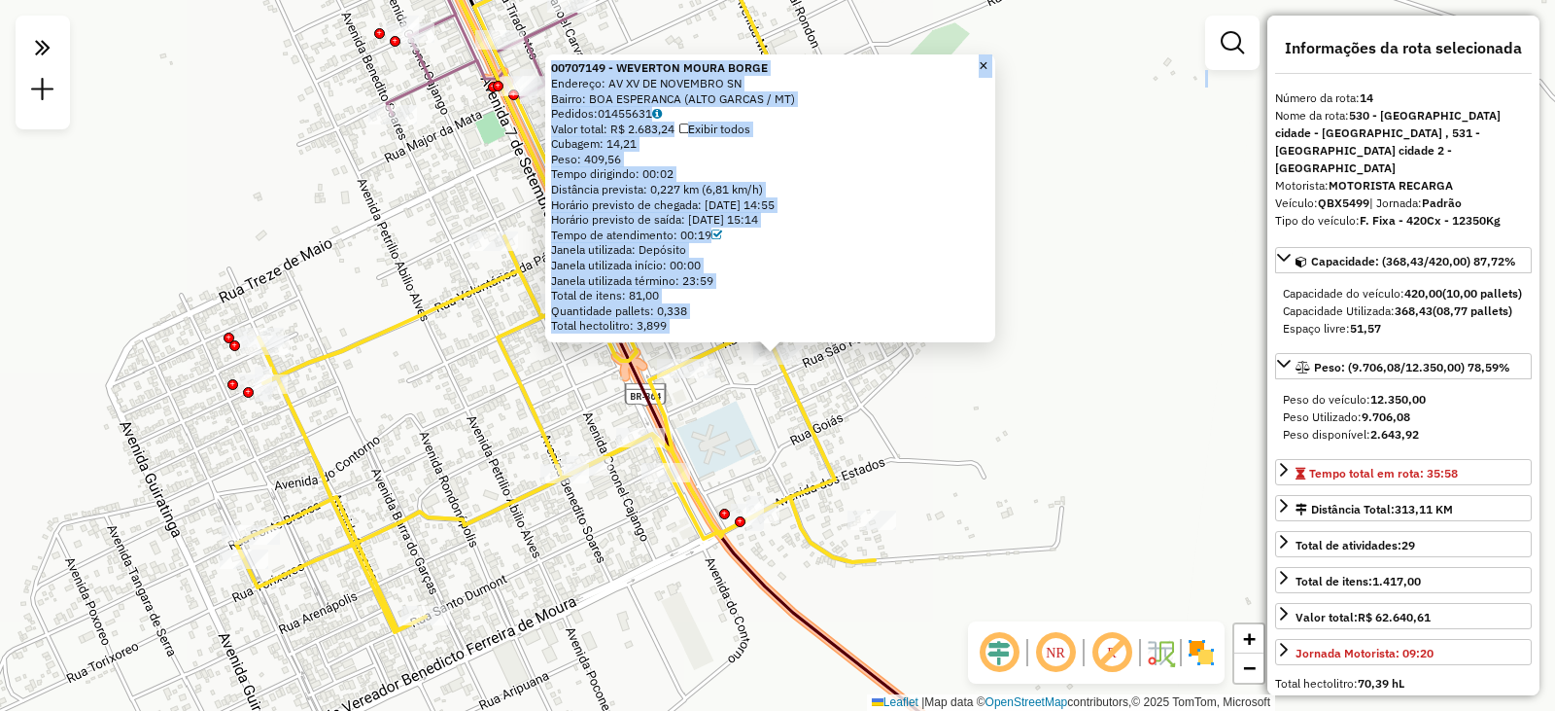
click at [908, 391] on div "00707149 - WEVERTON MOURA BORGE Endereço: AV XV DE NOVEMBRO SN Bairro: BOA ESPE…" at bounding box center [777, 355] width 1555 height 711
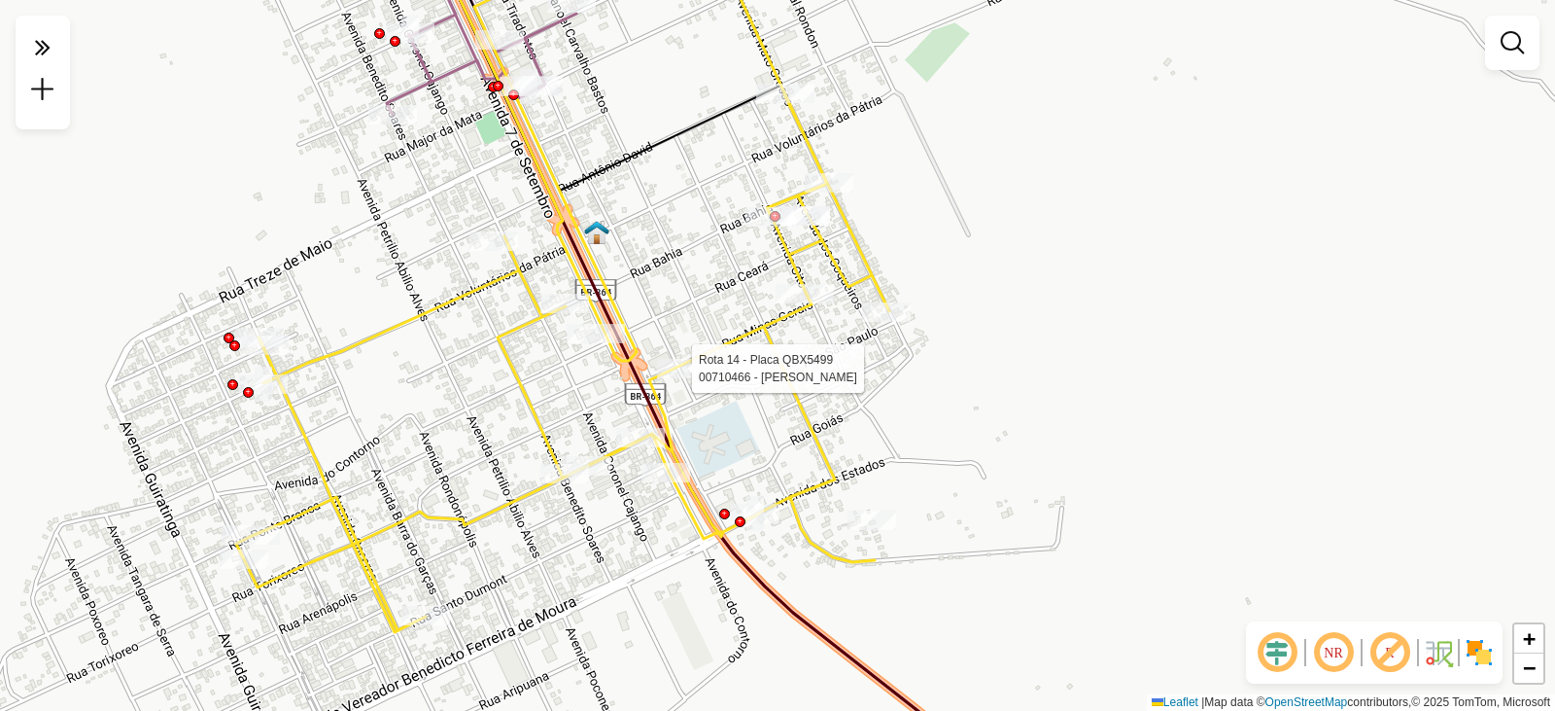
select select "**********"
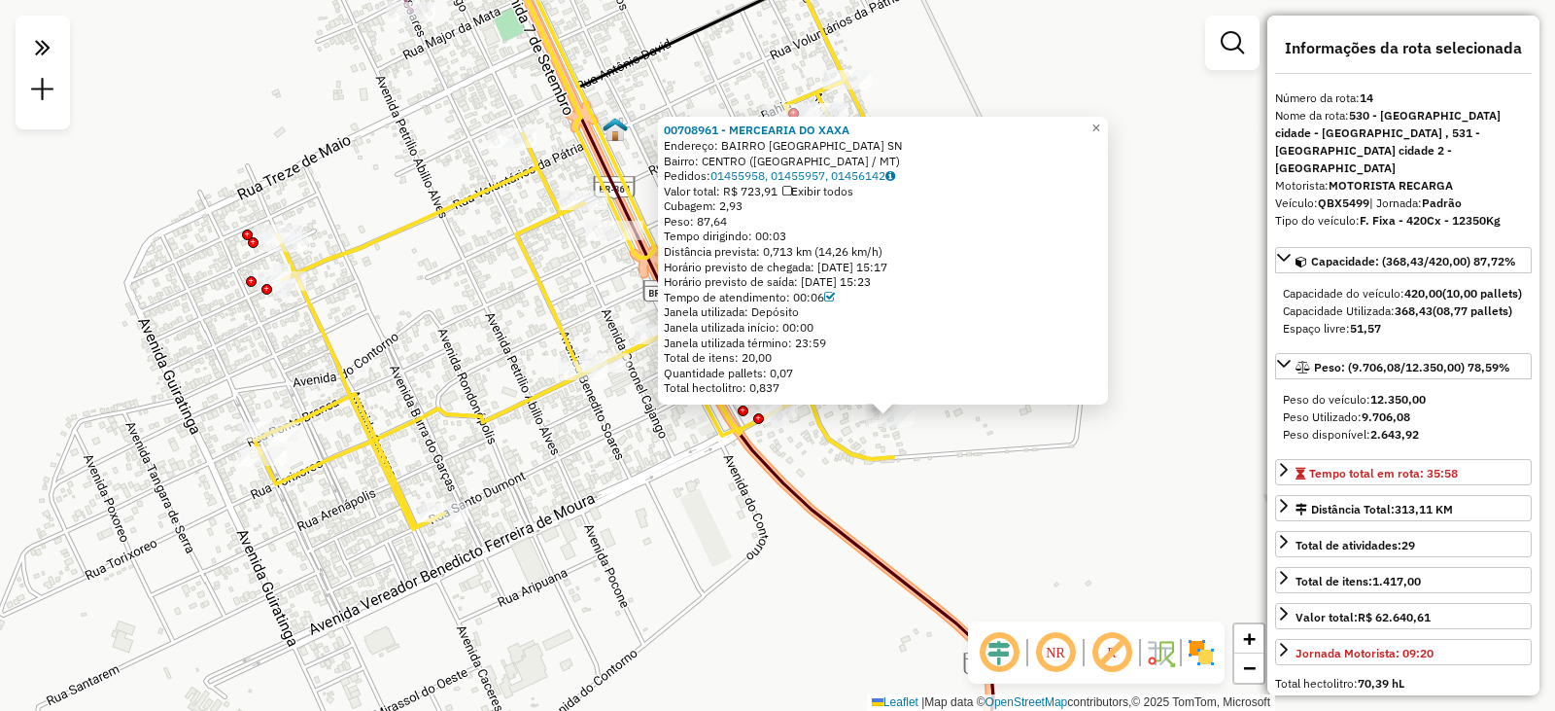
drag, startPoint x: 772, startPoint y: 416, endPoint x: 913, endPoint y: 487, distance: 157.8
click at [913, 487] on div "00708961 - MERCEARIA DO XAXA Endereço: BAIRRO [GEOGRAPHIC_DATA] [GEOGRAPHIC_DAT…" at bounding box center [777, 355] width 1555 height 711
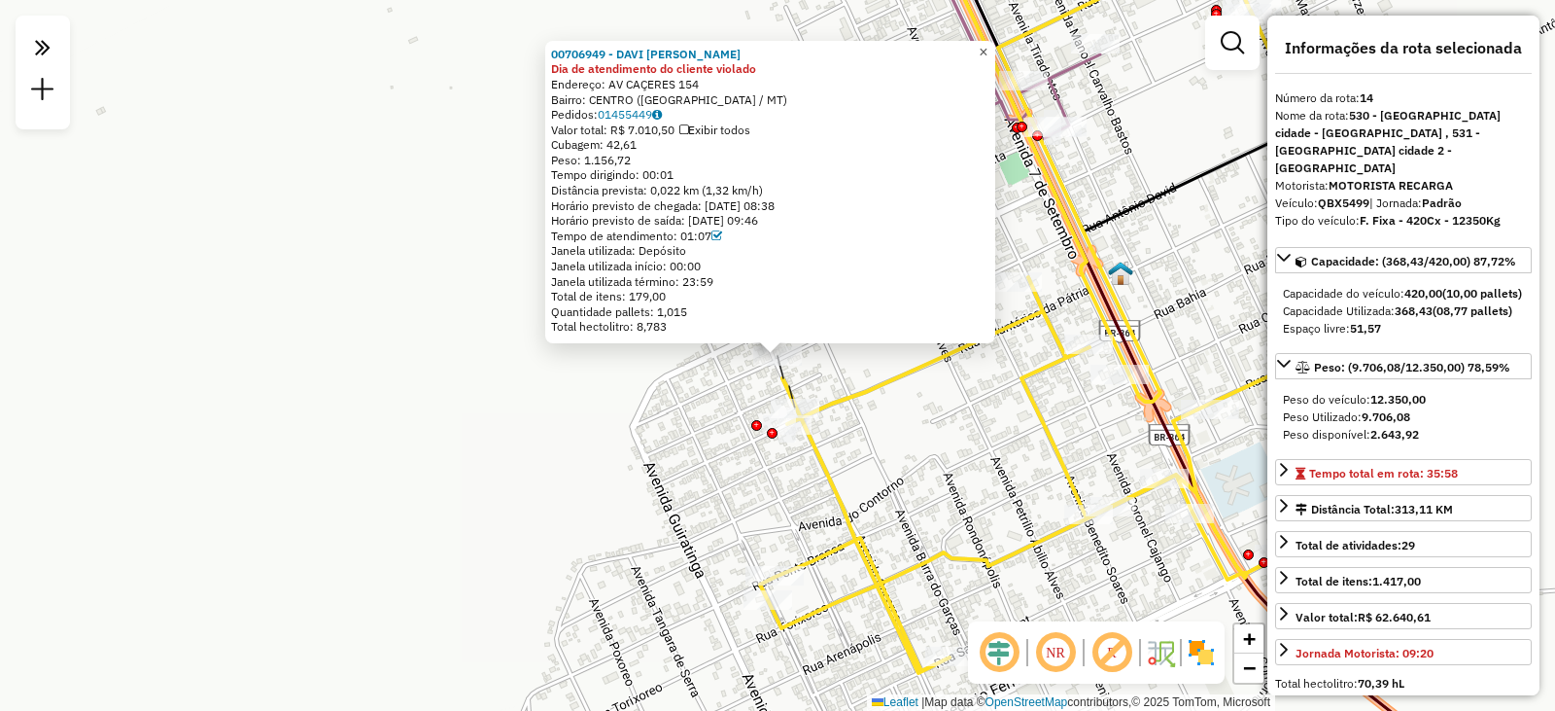
click at [988, 47] on span "×" at bounding box center [983, 52] width 9 height 17
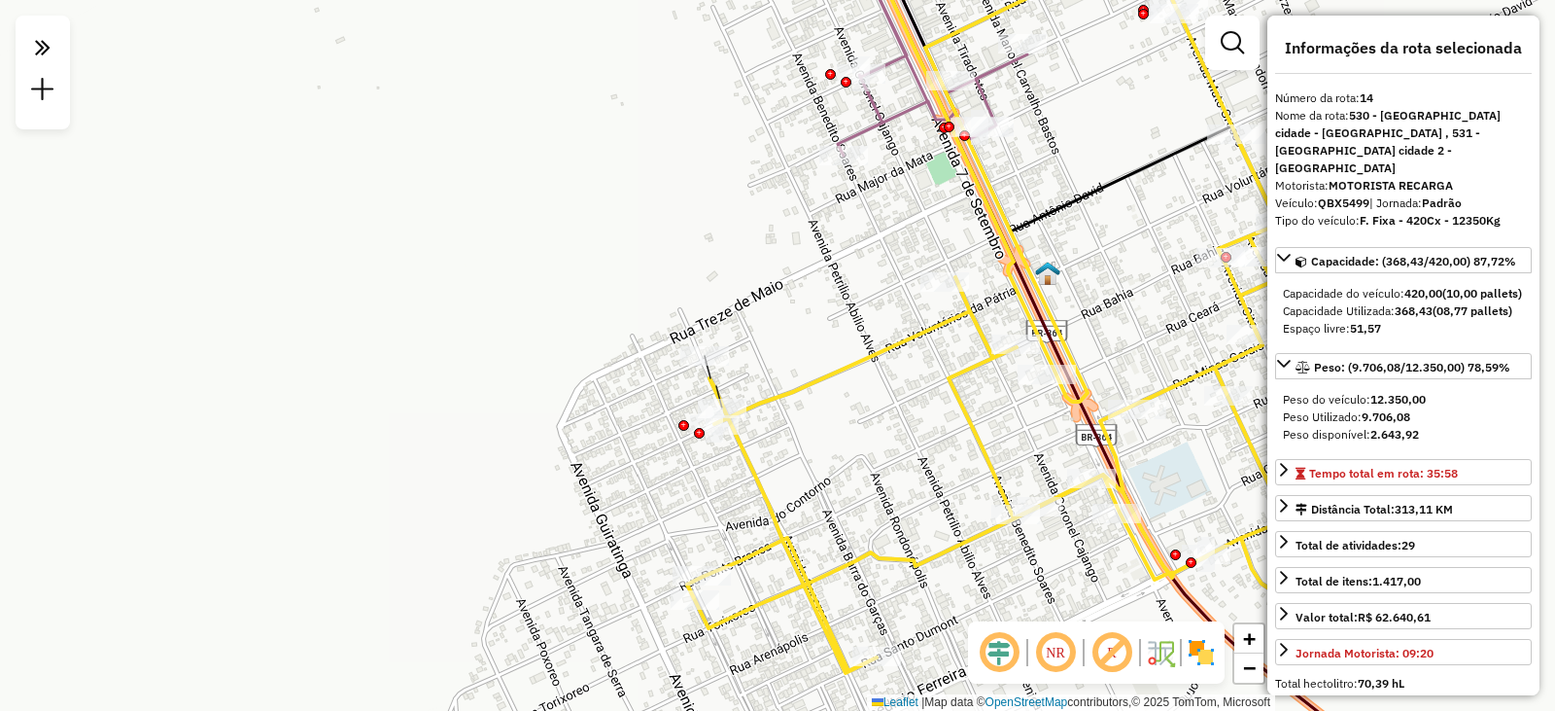
drag, startPoint x: 1119, startPoint y: 326, endPoint x: 1085, endPoint y: 318, distance: 34.9
click at [1085, 318] on div "Janela de atendimento Grade de atendimento Capacidade Transportadoras Veículos …" at bounding box center [777, 355] width 1555 height 711
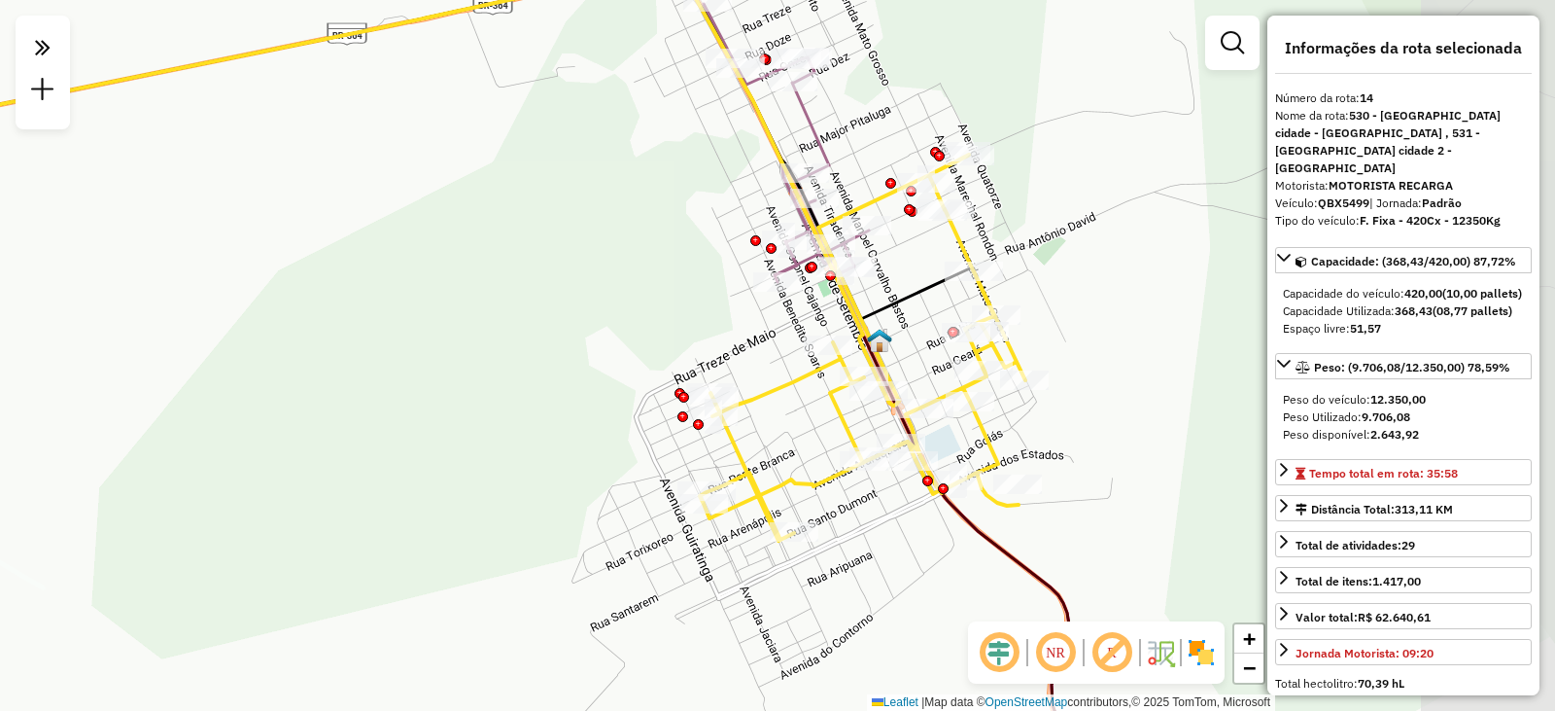
drag, startPoint x: 1155, startPoint y: 357, endPoint x: 993, endPoint y: 390, distance: 165.7
click at [993, 390] on div "Janela de atendimento Grade de atendimento Capacidade Transportadoras Veículos …" at bounding box center [777, 355] width 1555 height 711
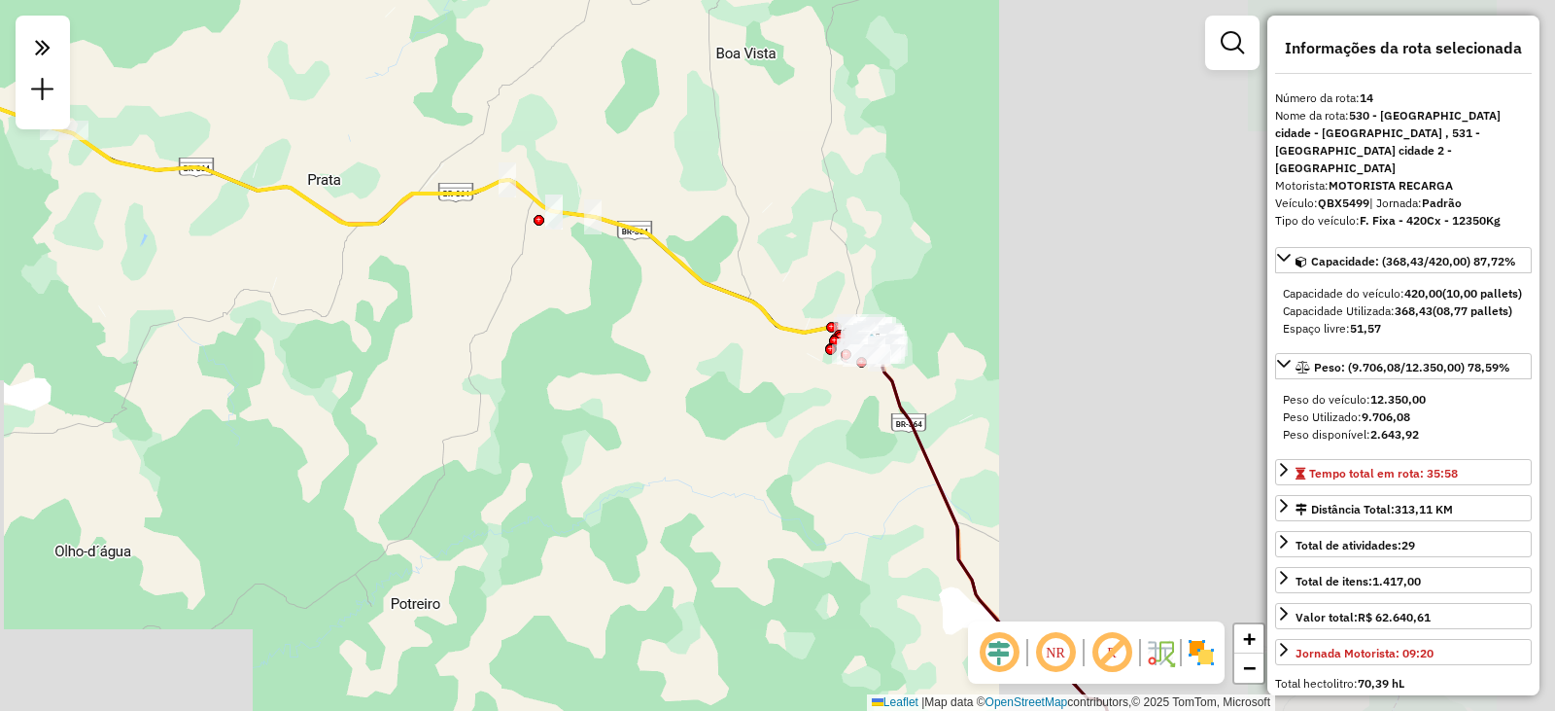
drag, startPoint x: 1115, startPoint y: 309, endPoint x: 964, endPoint y: 365, distance: 160.5
click at [964, 365] on div "Janela de atendimento Grade de atendimento Capacidade Transportadoras Veículos …" at bounding box center [777, 355] width 1555 height 711
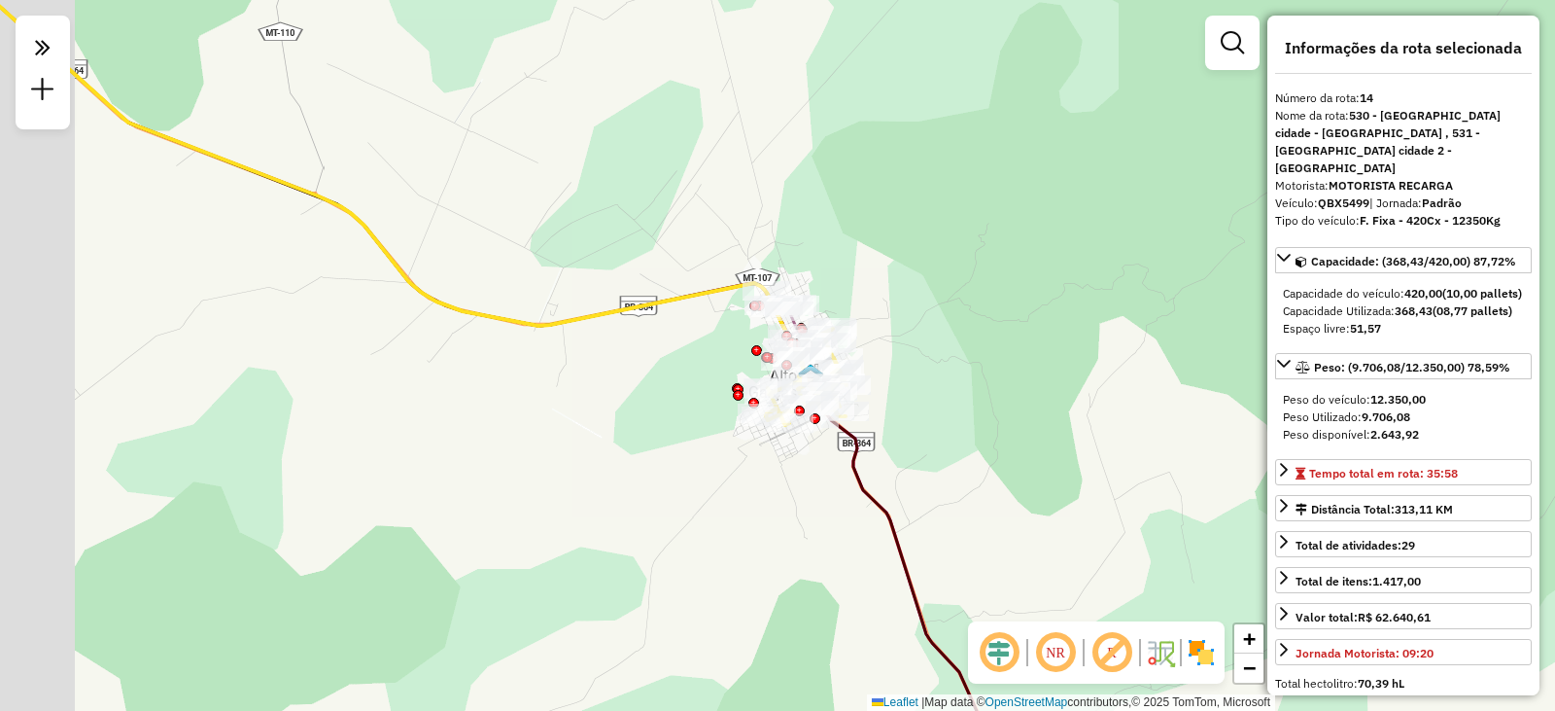
drag, startPoint x: 862, startPoint y: 361, endPoint x: 958, endPoint y: 333, distance: 99.1
click at [957, 333] on div "Janela de atendimento Grade de atendimento Capacidade Transportadoras Veículos …" at bounding box center [777, 355] width 1555 height 711
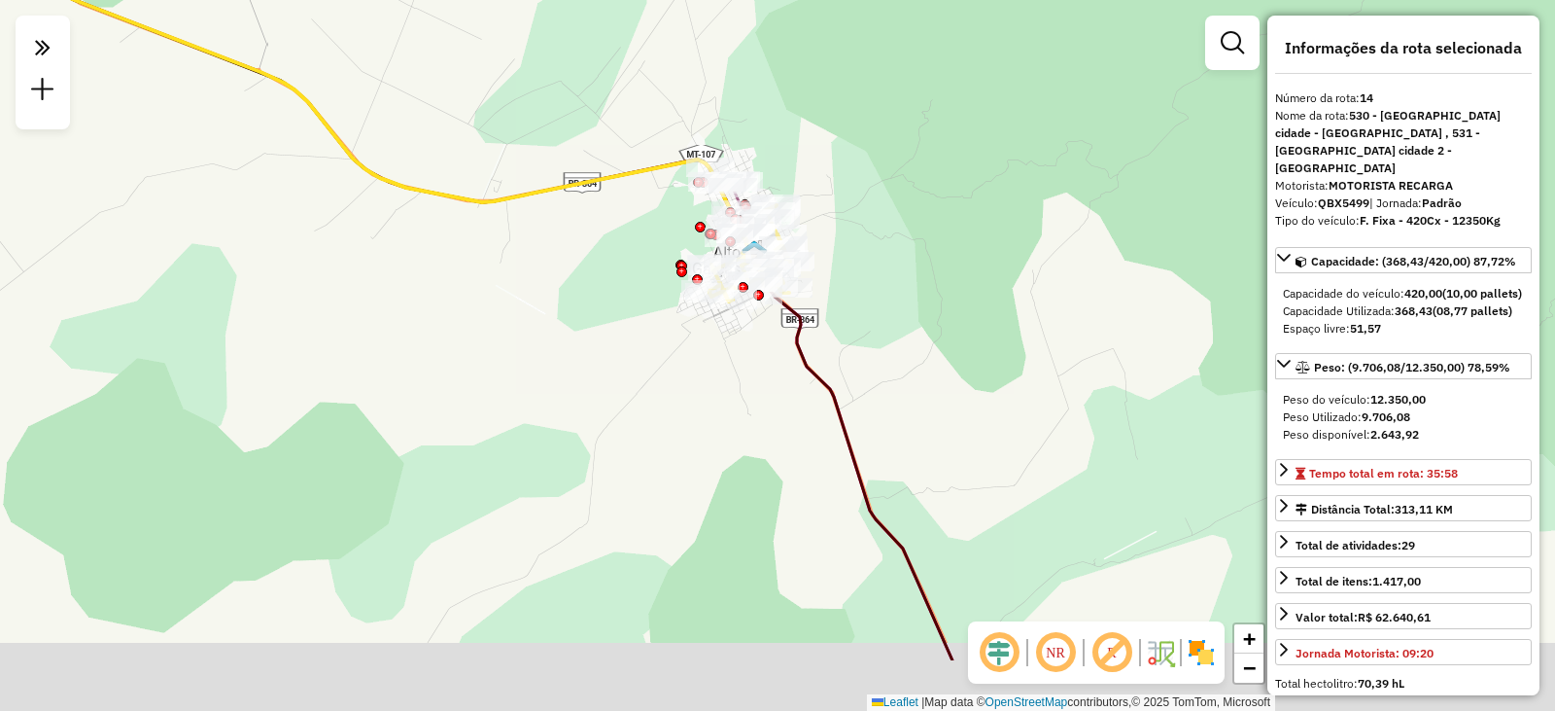
drag, startPoint x: 1000, startPoint y: 344, endPoint x: 982, endPoint y: 318, distance: 32.1
click at [982, 318] on div "Janela de atendimento Grade de atendimento Capacidade Transportadoras Veículos …" at bounding box center [777, 355] width 1555 height 711
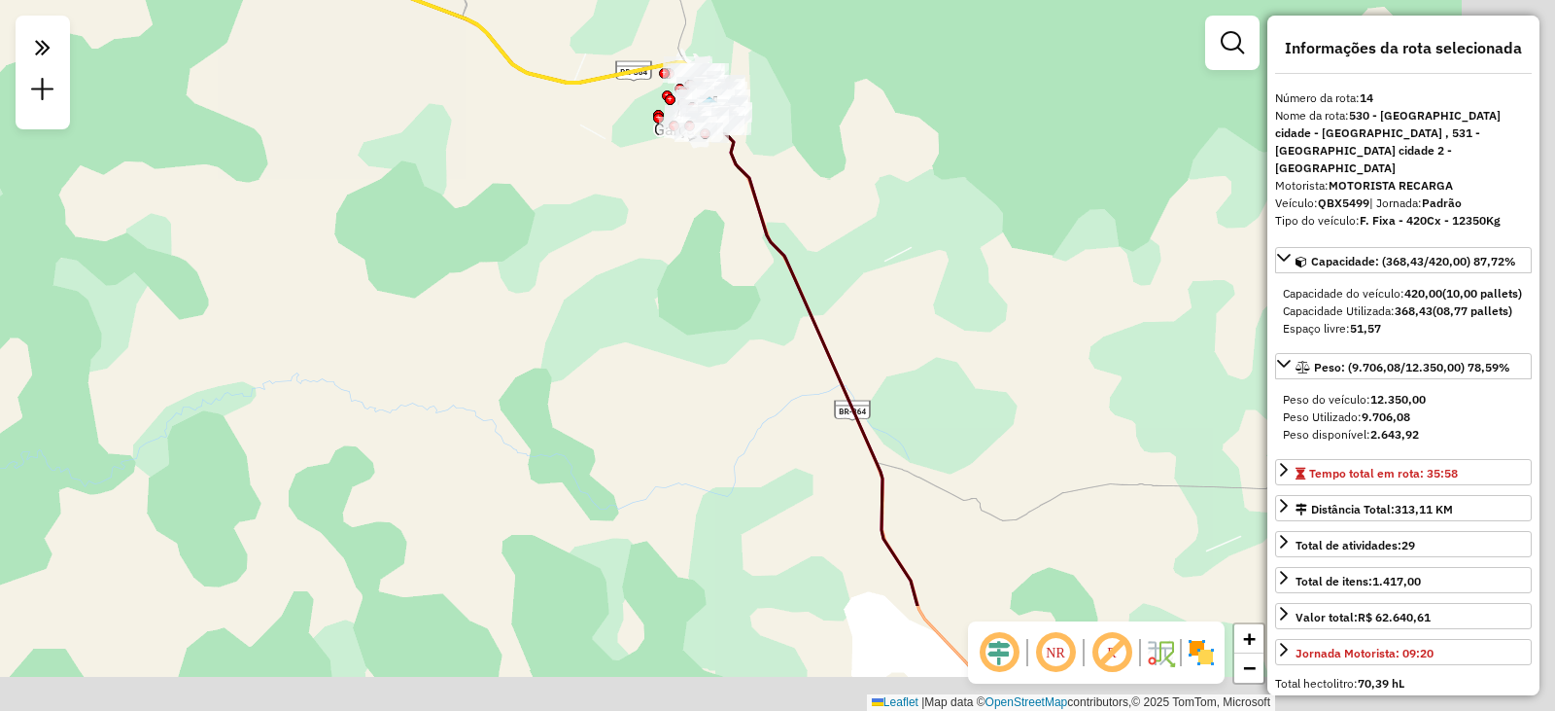
drag, startPoint x: 1063, startPoint y: 430, endPoint x: 794, endPoint y: 164, distance: 377.4
click at [821, 185] on div "Janela de atendimento Grade de atendimento Capacidade Transportadoras Veículos …" at bounding box center [777, 355] width 1555 height 711
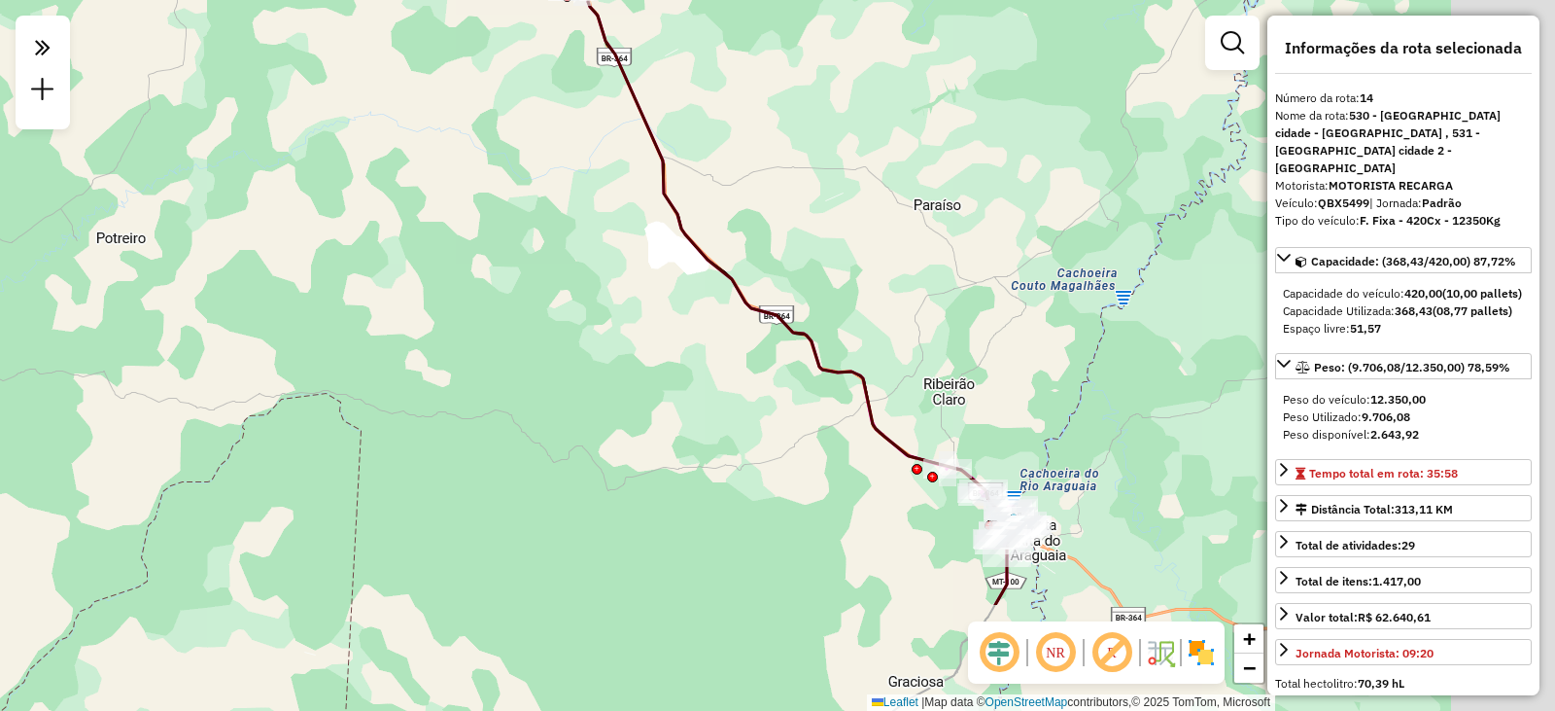
drag, startPoint x: 1061, startPoint y: 472, endPoint x: 889, endPoint y: 285, distance: 254.6
click at [889, 288] on div "Janela de atendimento Grade de atendimento Capacidade Transportadoras Veículos …" at bounding box center [777, 355] width 1555 height 711
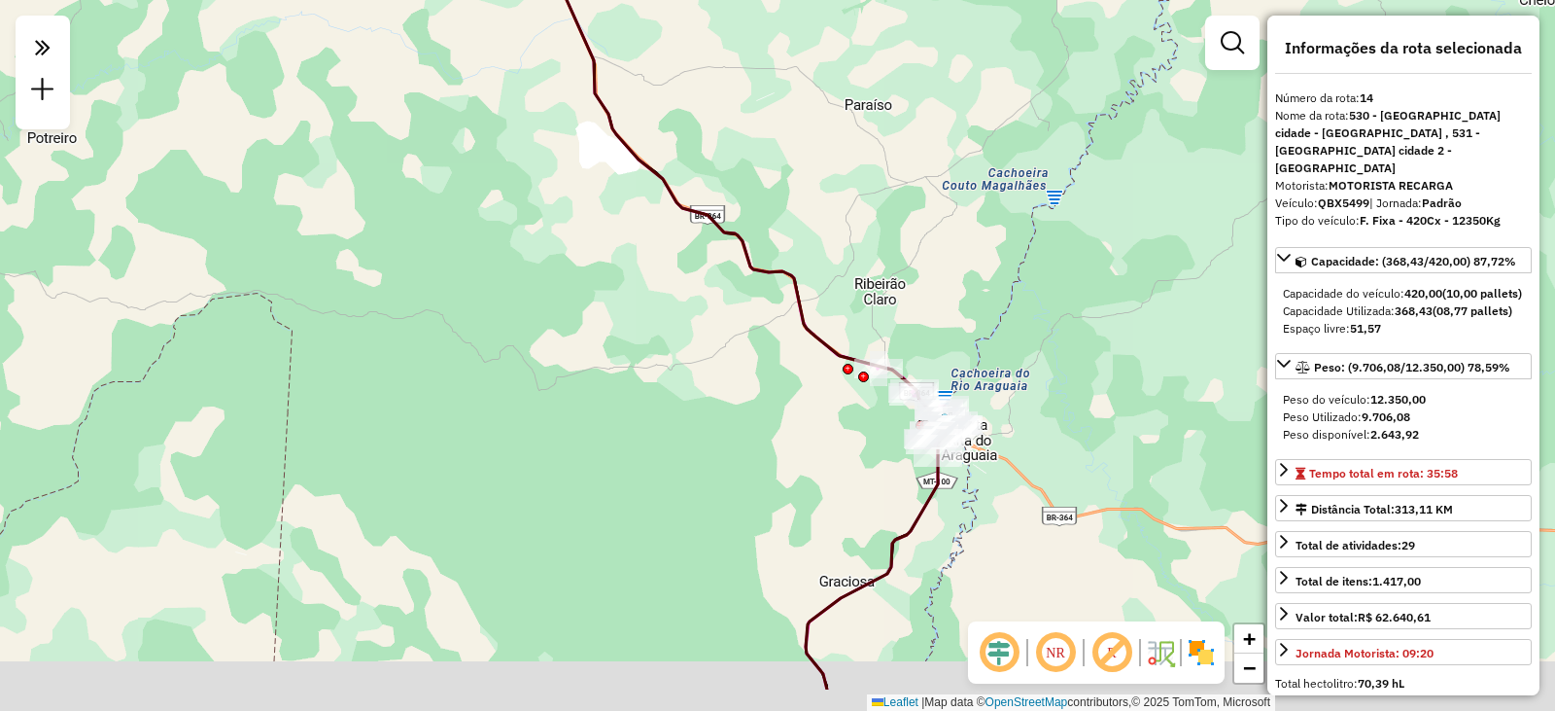
drag, startPoint x: 1100, startPoint y: 451, endPoint x: 1040, endPoint y: 362, distance: 107.8
click at [1040, 362] on div "Janela de atendimento Grade de atendimento Capacidade Transportadoras Veículos …" at bounding box center [777, 355] width 1555 height 711
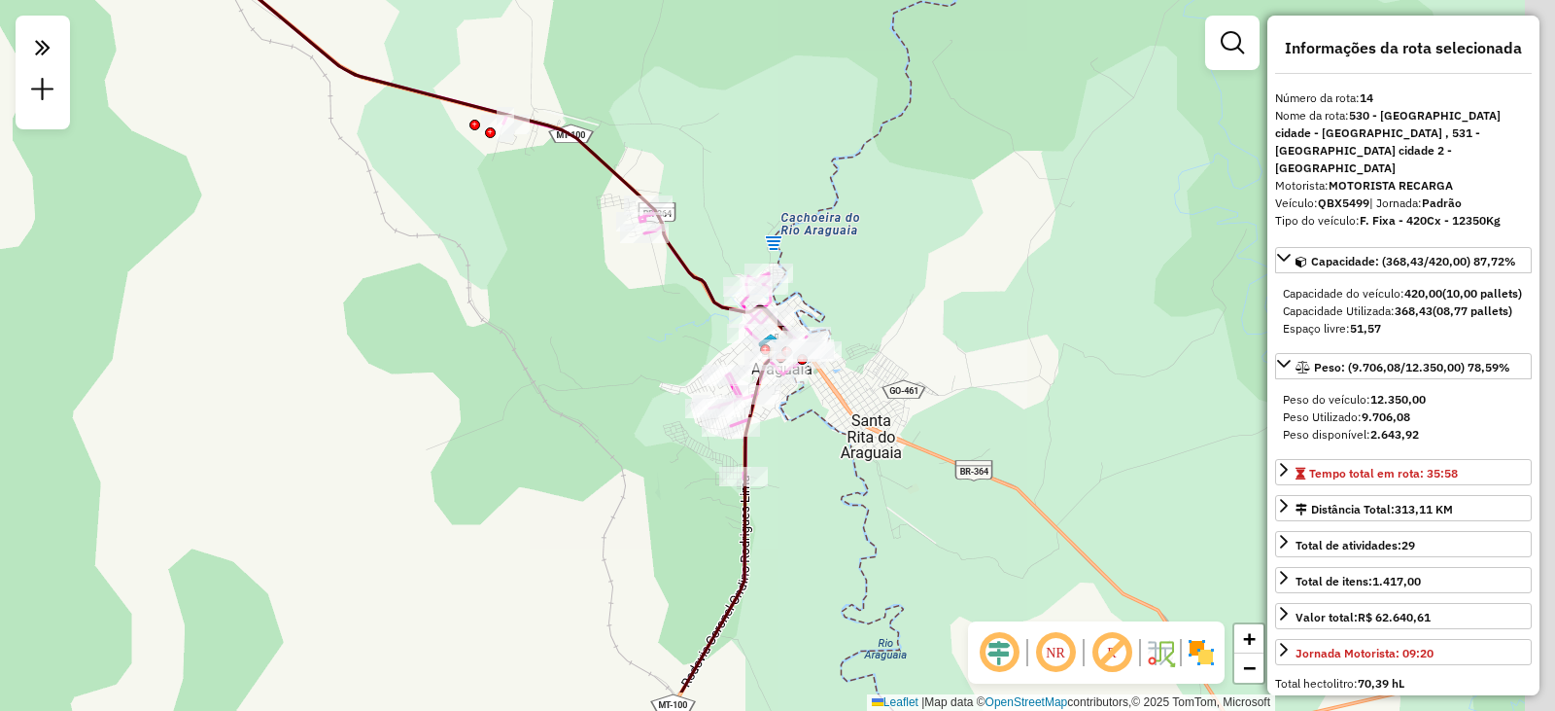
drag, startPoint x: 1033, startPoint y: 436, endPoint x: 938, endPoint y: 387, distance: 107.0
click at [998, 380] on div "Janela de atendimento Grade de atendimento Capacidade Transportadoras Veículos …" at bounding box center [777, 355] width 1555 height 711
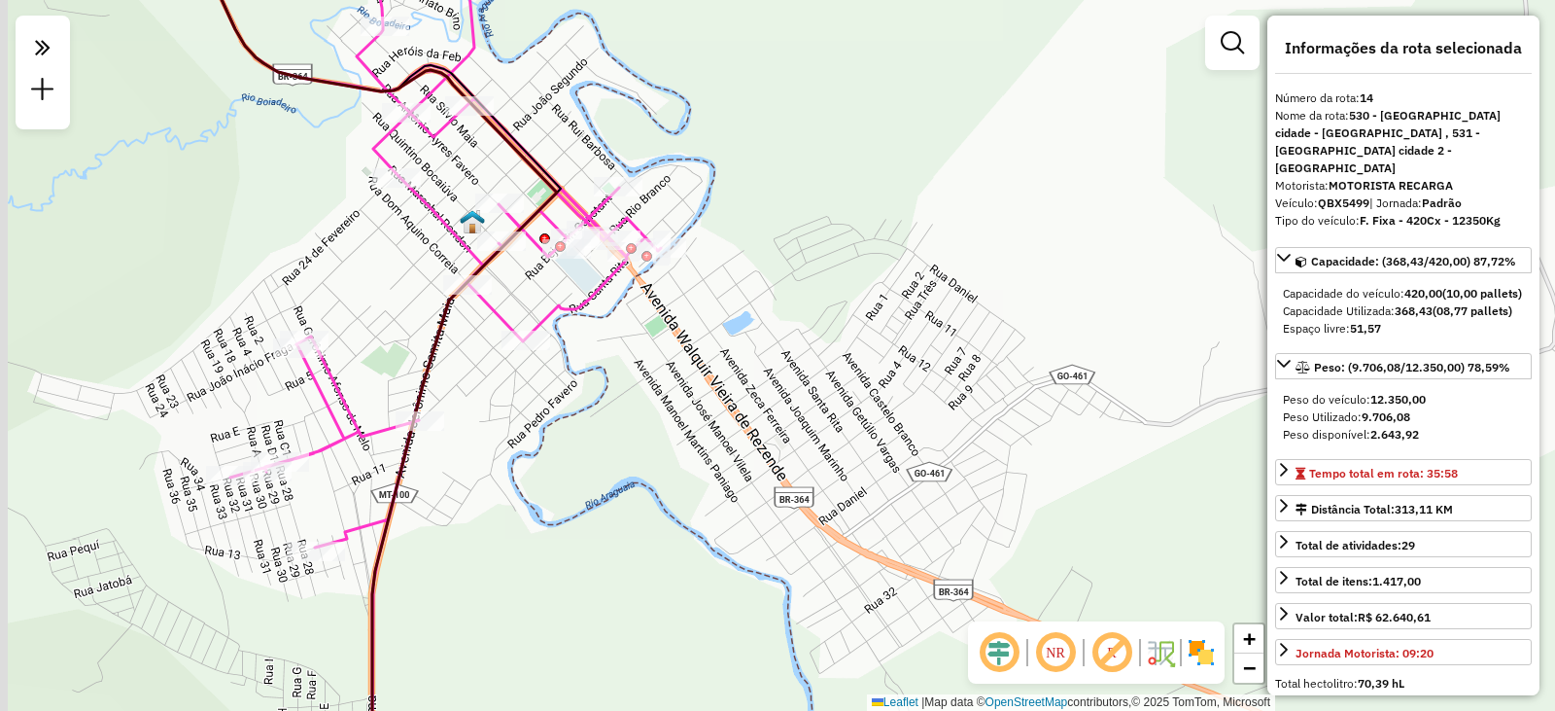
drag, startPoint x: 735, startPoint y: 314, endPoint x: 857, endPoint y: 321, distance: 122.7
click at [857, 321] on div "Janela de atendimento Grade de atendimento Capacidade Transportadoras Veículos …" at bounding box center [777, 355] width 1555 height 711
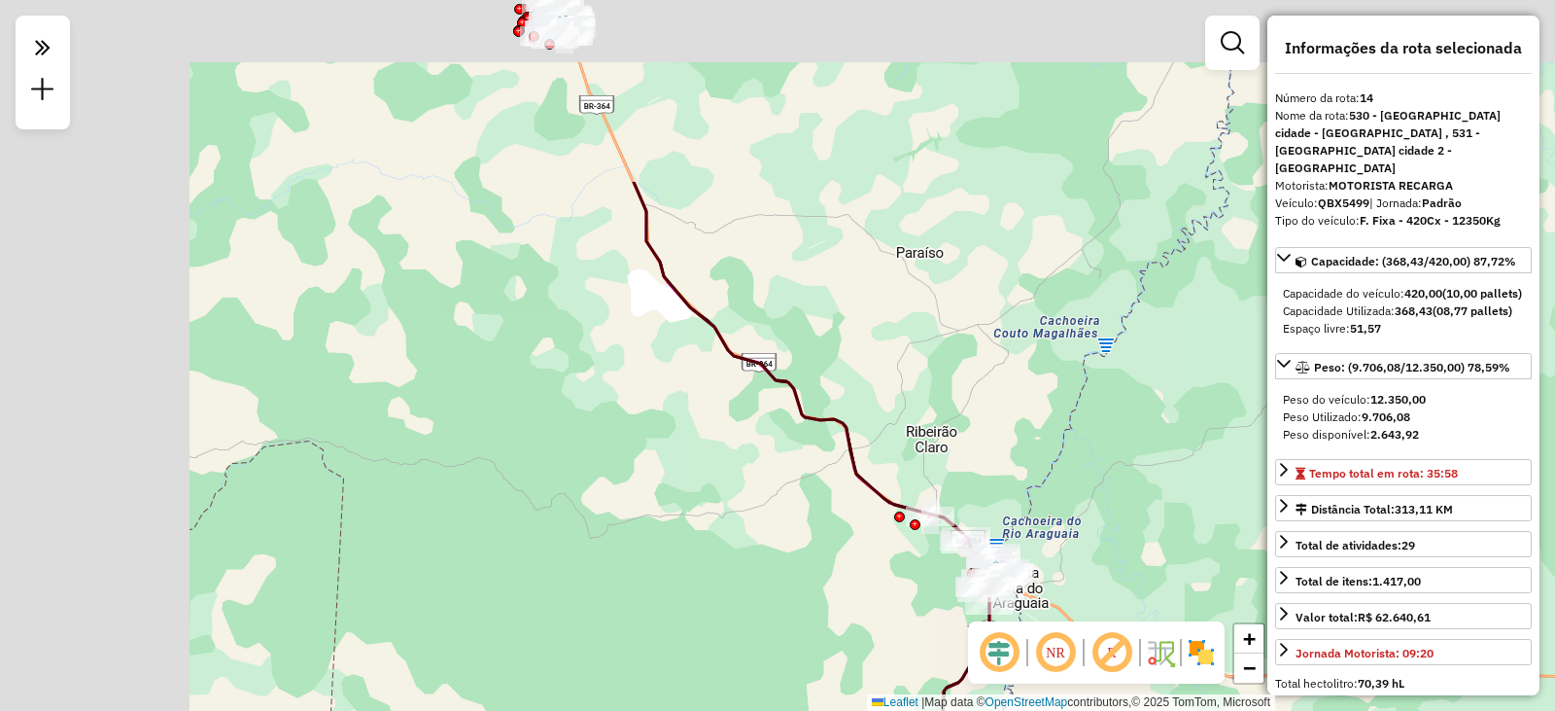
drag, startPoint x: 595, startPoint y: 172, endPoint x: 856, endPoint y: 448, distance: 380.3
click at [860, 462] on icon at bounding box center [817, 608] width 367 height 853
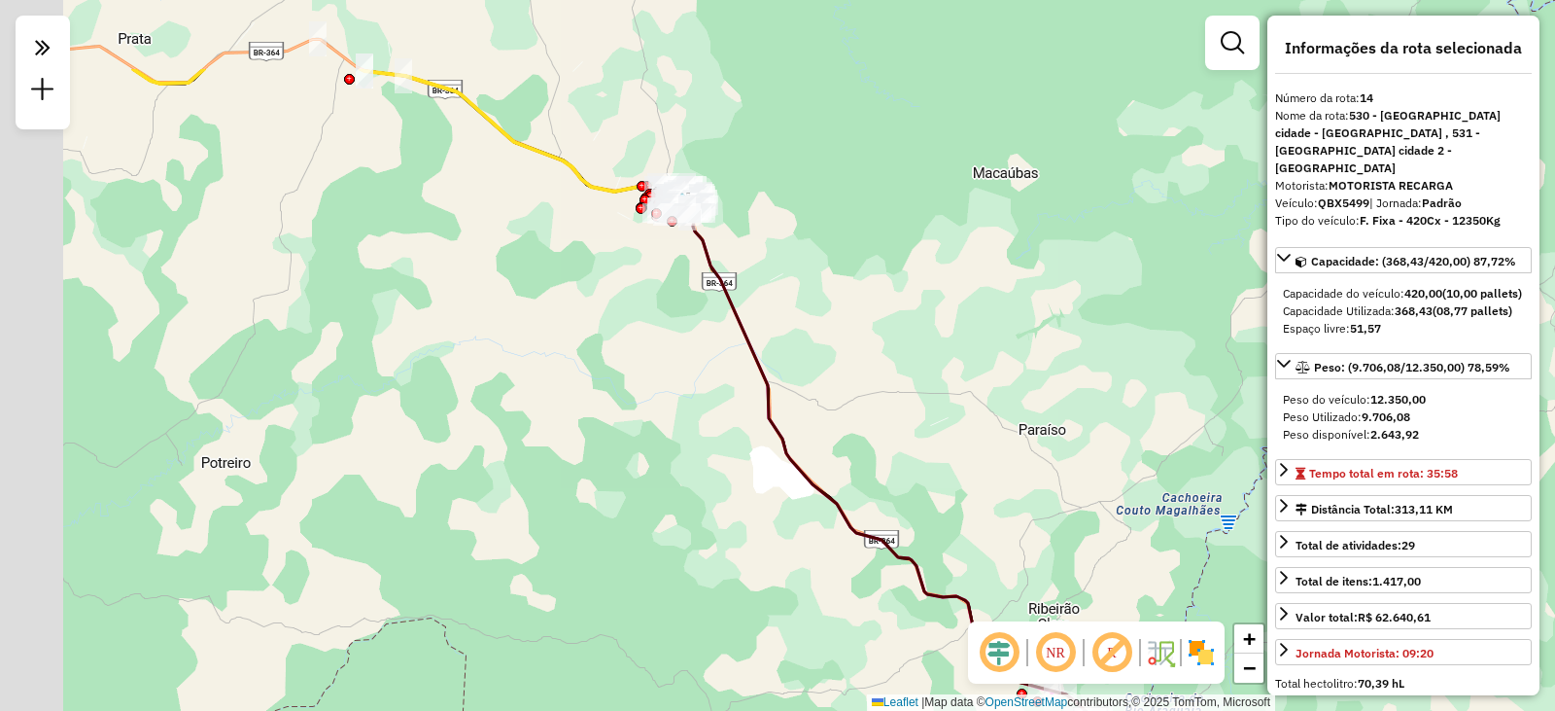
drag, startPoint x: 646, startPoint y: 125, endPoint x: 734, endPoint y: 307, distance: 201.7
click at [734, 307] on icon at bounding box center [628, 495] width 991 height 853
